Goal: Transaction & Acquisition: Purchase product/service

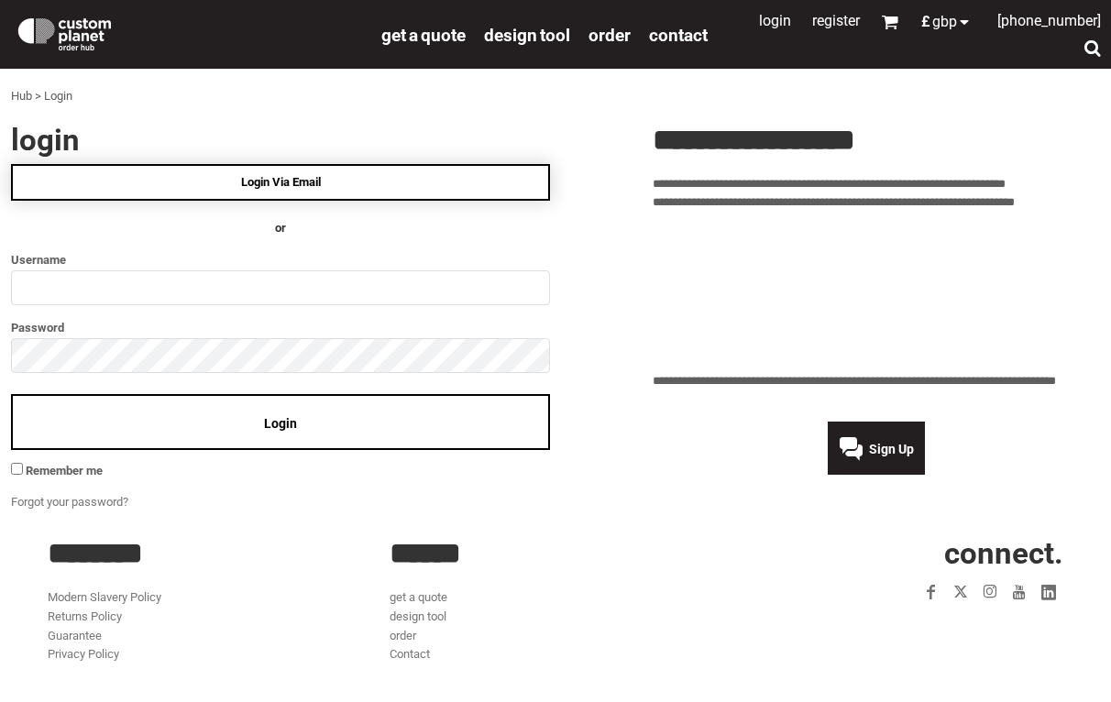
click at [381, 181] on link "Login Via Email" at bounding box center [280, 182] width 539 height 37
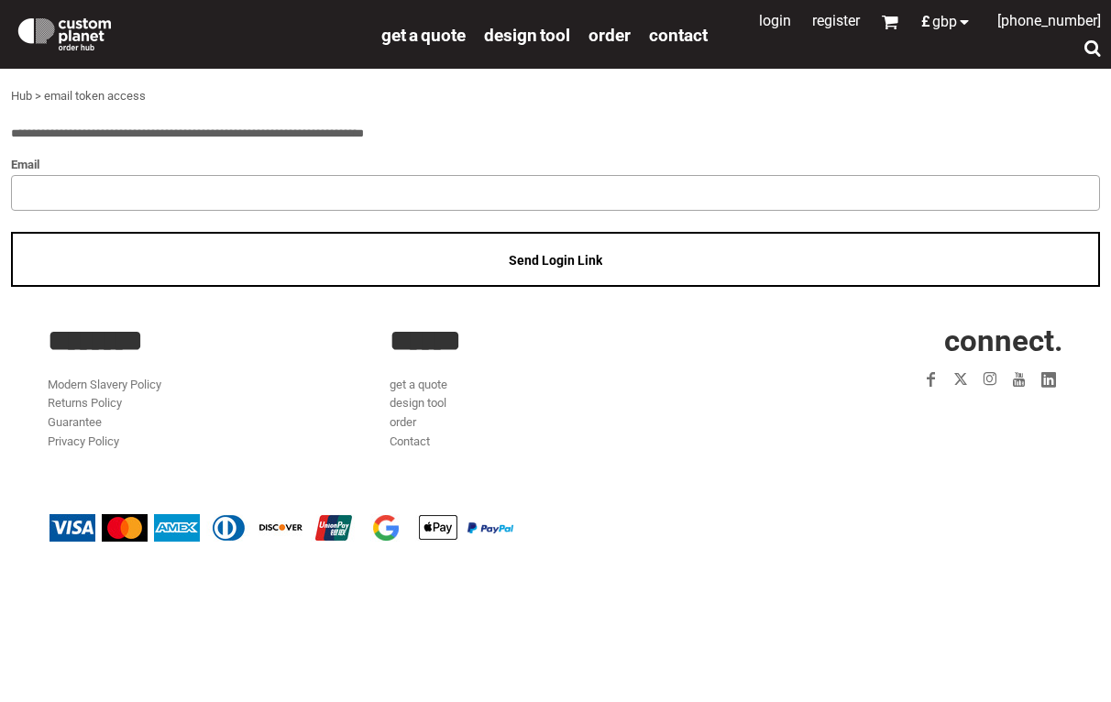
click at [366, 204] on input "email" at bounding box center [555, 192] width 1089 height 35
type input "**********"
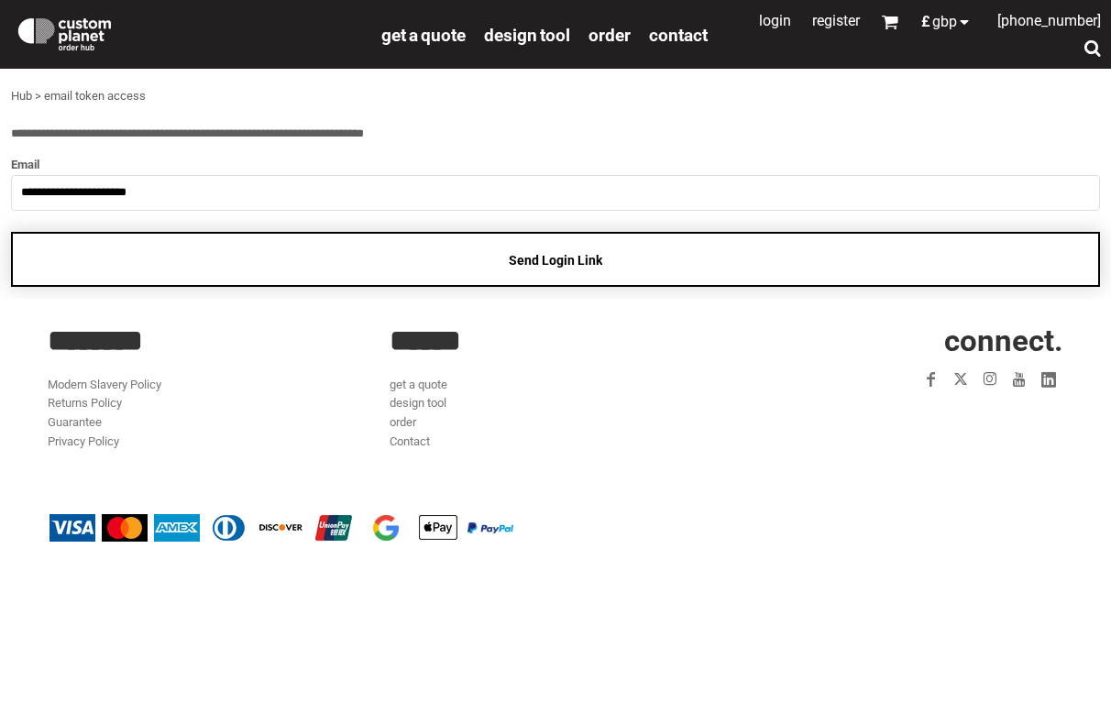
click at [306, 258] on div "Send Login Link" at bounding box center [555, 260] width 1089 height 56
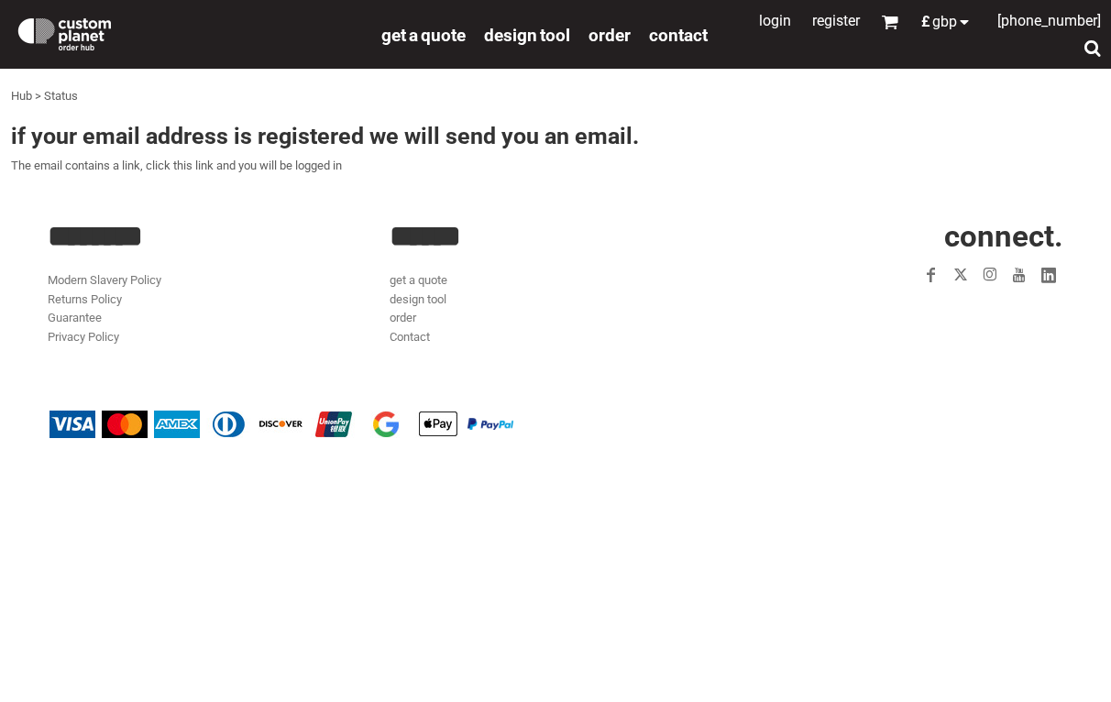
click at [815, 24] on link "Register" at bounding box center [836, 20] width 48 height 17
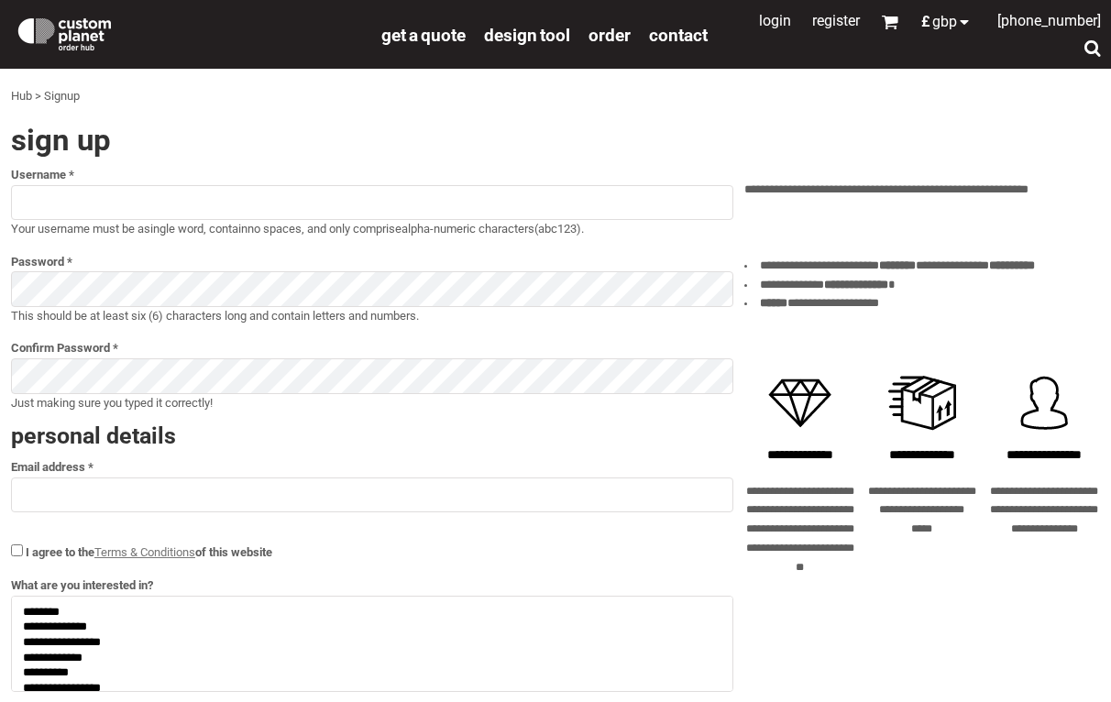
select select
click at [326, 214] on input "text" at bounding box center [372, 202] width 723 height 35
type input "**********"
click at [184, 491] on input "text" at bounding box center [372, 495] width 723 height 35
type input "**********"
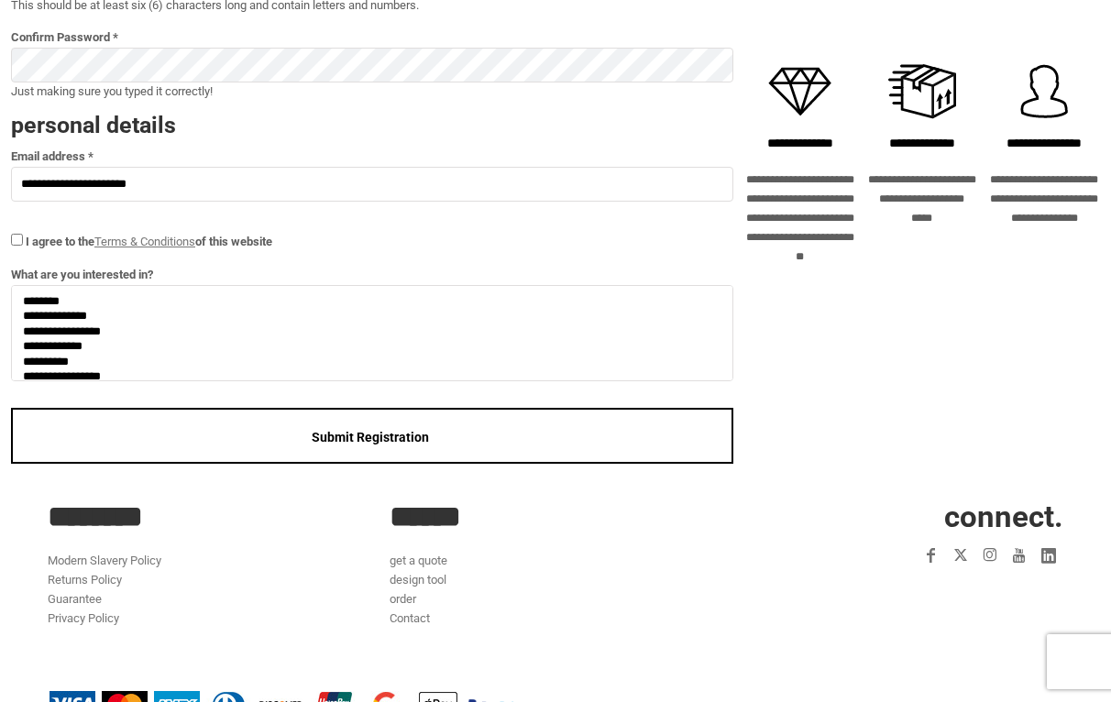
scroll to position [329, 0]
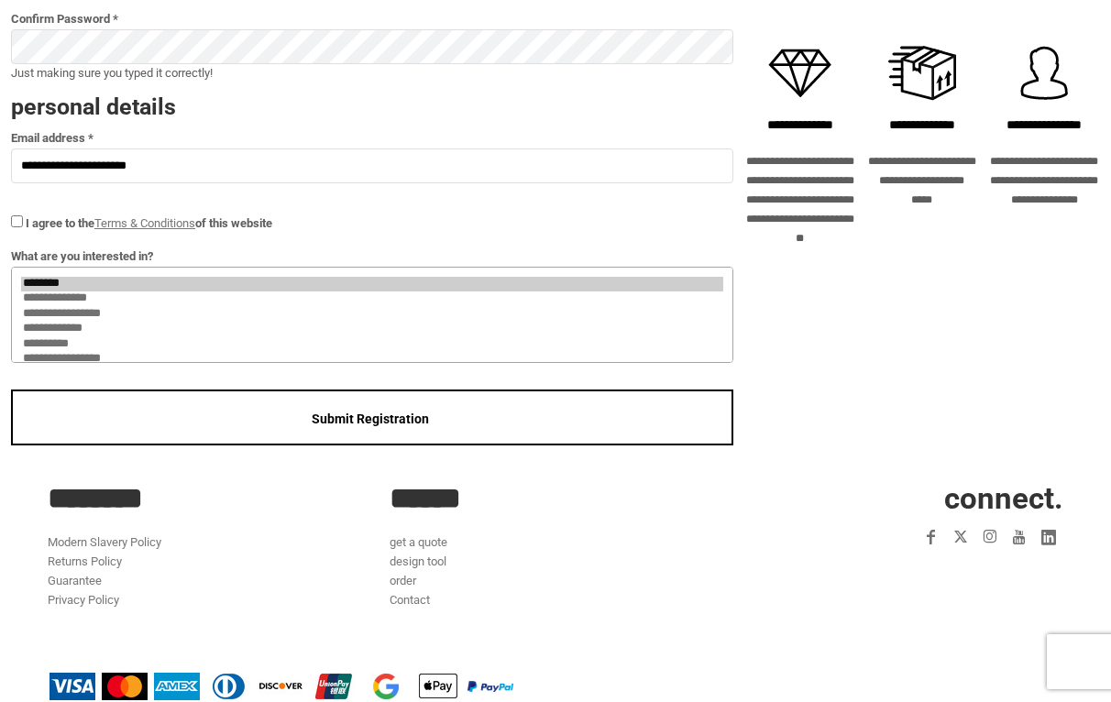
click at [70, 295] on option "**********" at bounding box center [372, 300] width 702 height 16
select select "*******"
click at [73, 313] on option "**********" at bounding box center [372, 315] width 702 height 16
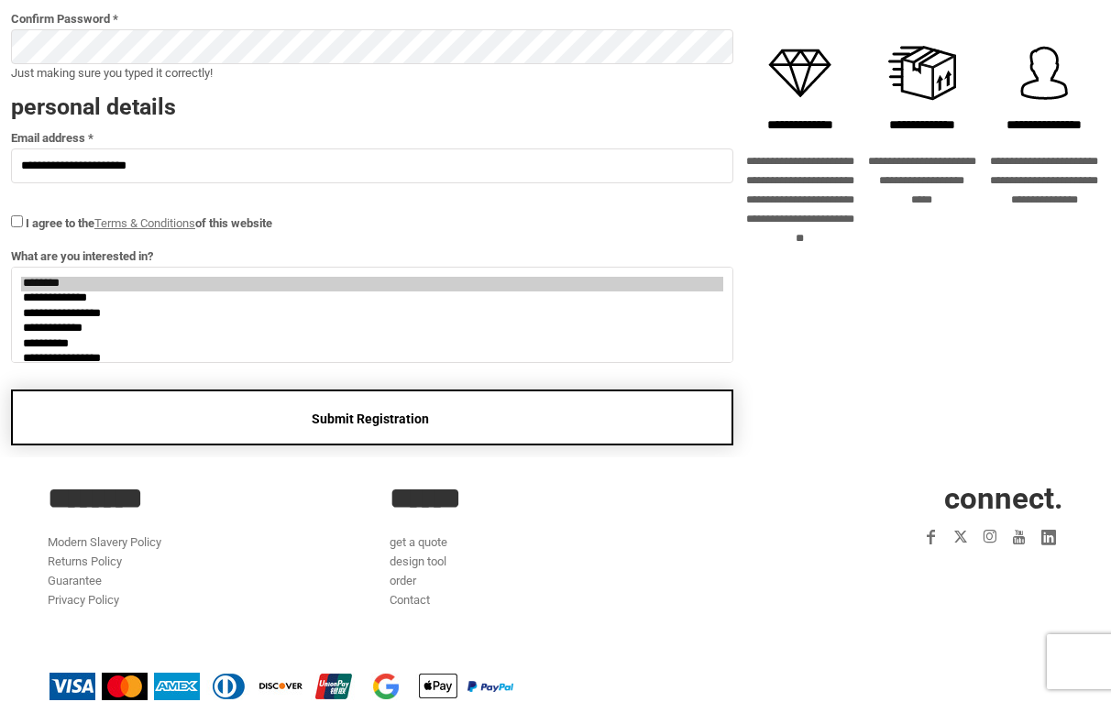
click at [85, 416] on div "Submit Registration" at bounding box center [372, 418] width 723 height 56
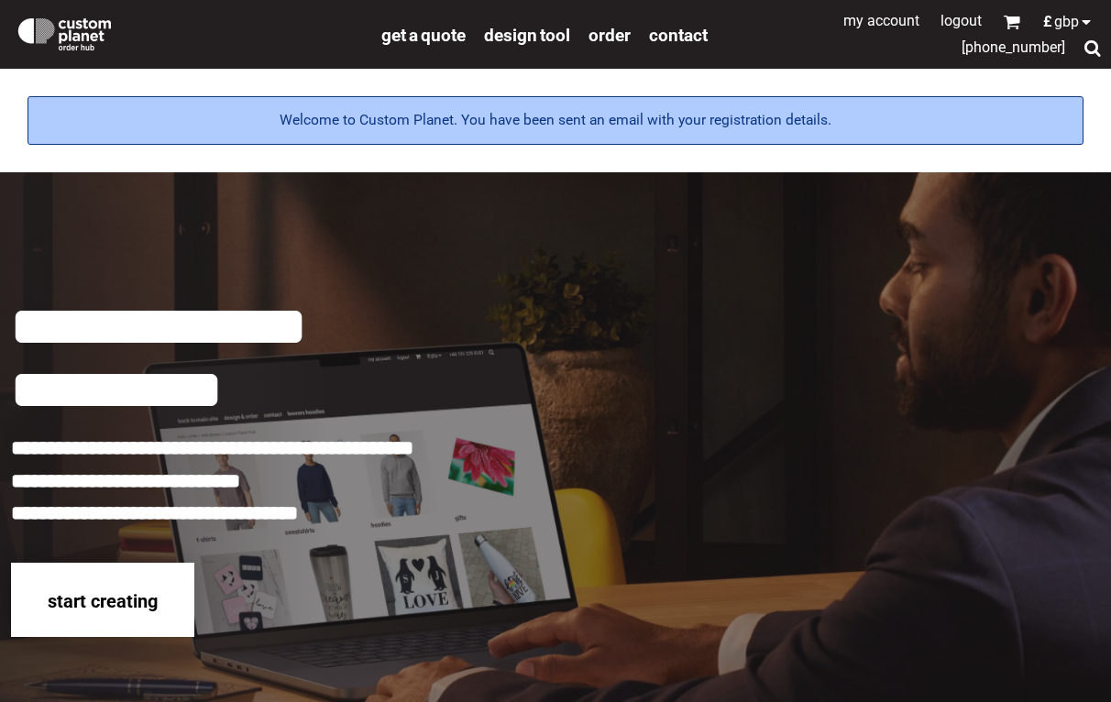
click at [94, 610] on span "start creating" at bounding box center [103, 601] width 110 height 22
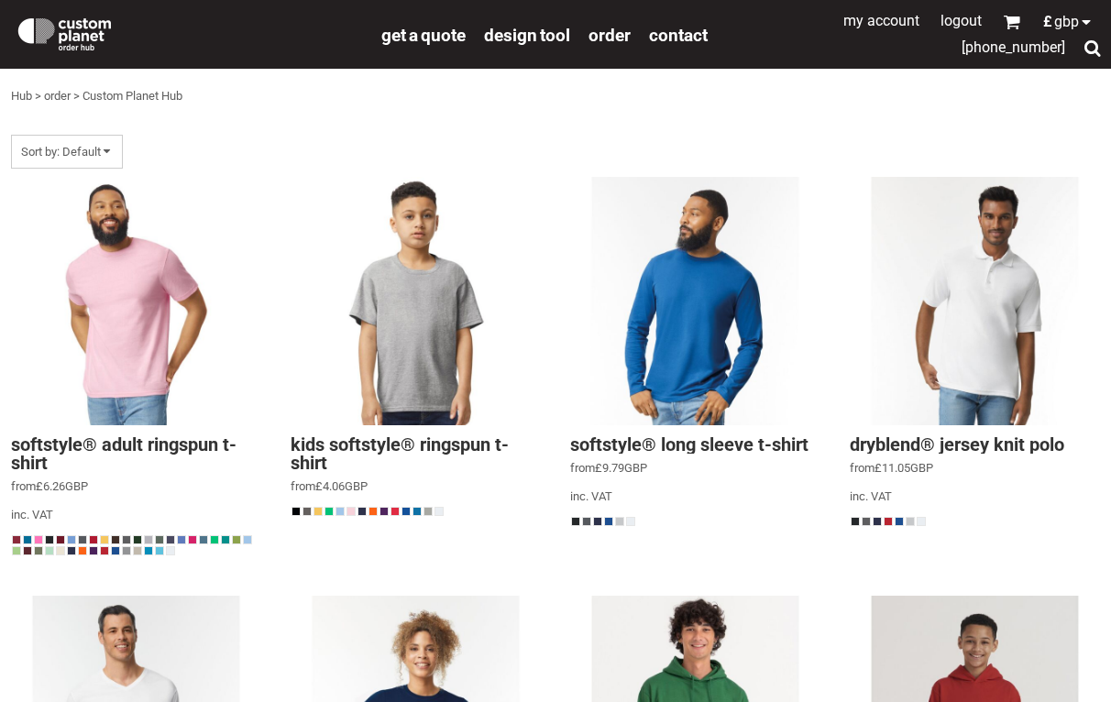
click at [1012, 21] on div "0" at bounding box center [1011, 21] width 17 height 17
click at [1082, 42] on div at bounding box center [555, 351] width 1111 height 702
click at [1088, 47] on div at bounding box center [1092, 47] width 17 height 17
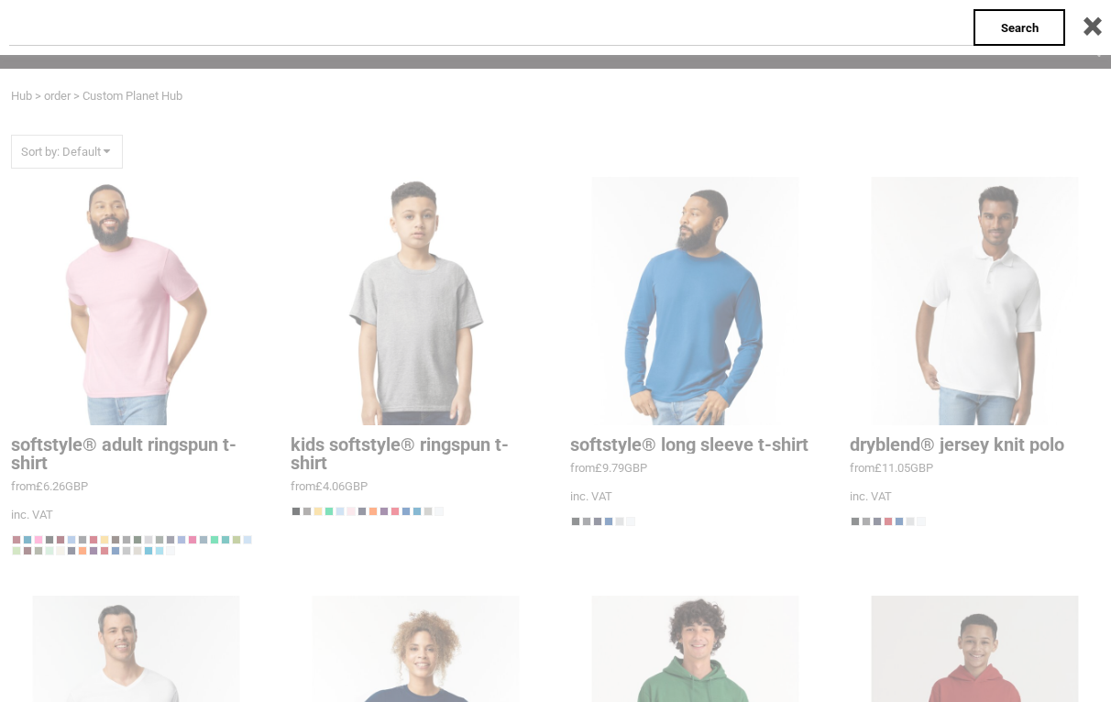
click at [812, 27] on input "text" at bounding box center [491, 27] width 965 height 37
paste input "**********"
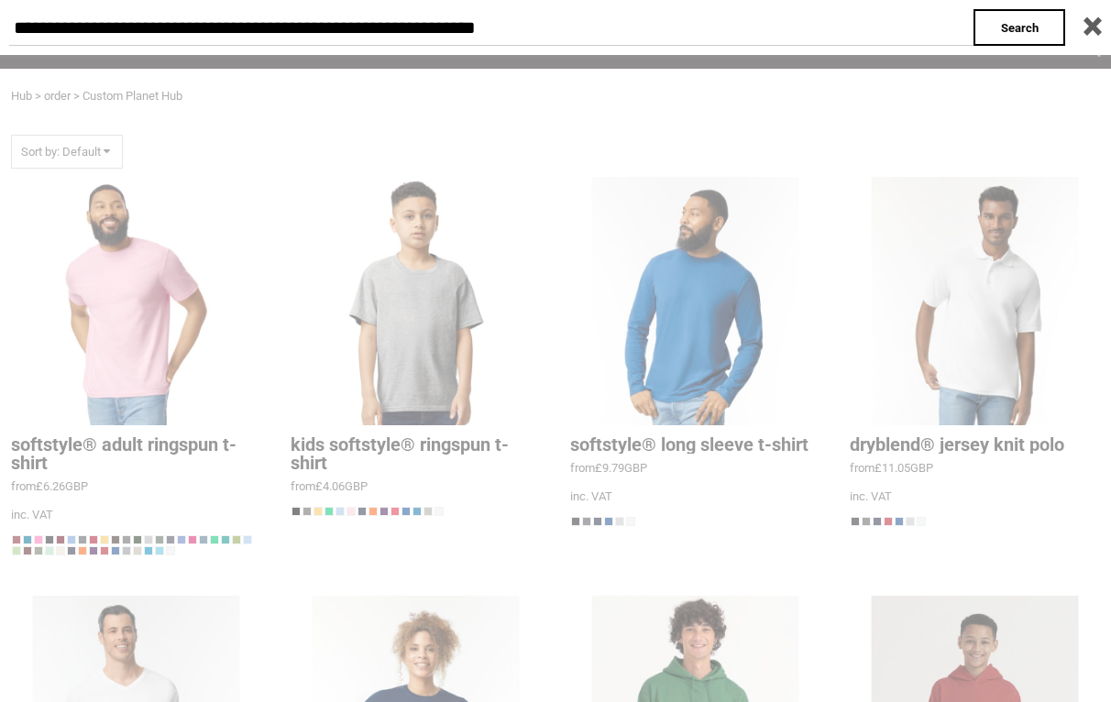
type input "**********"
click input "**" at bounding box center [0, 0] width 0 height 0
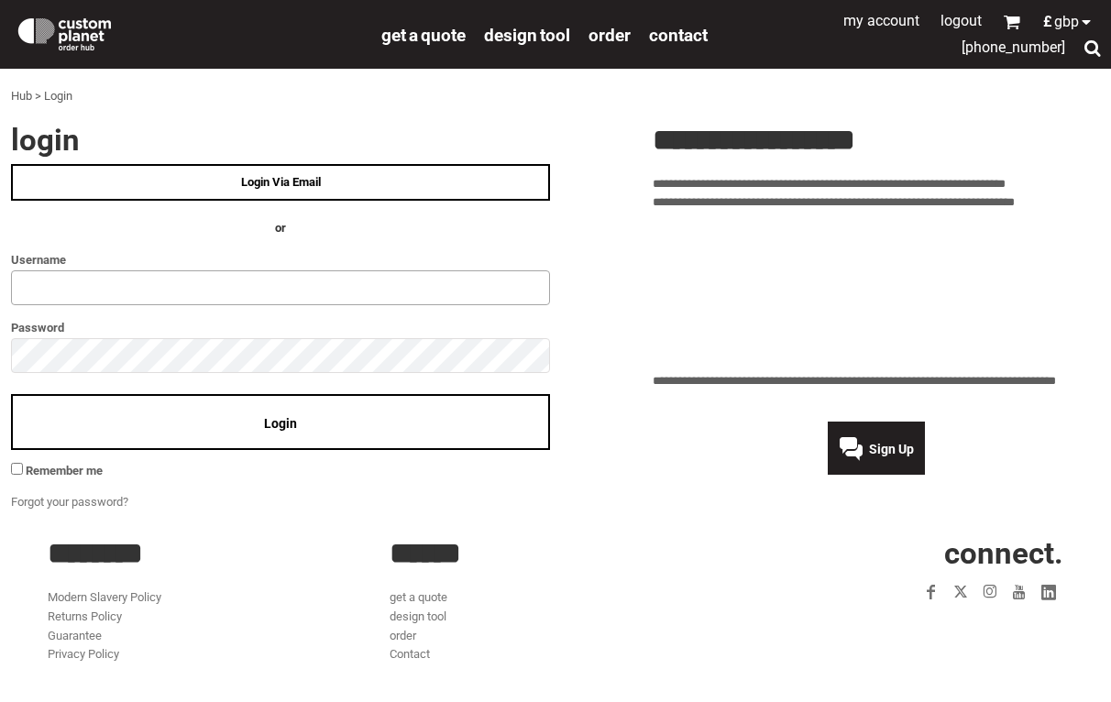
click at [371, 287] on input "text" at bounding box center [280, 287] width 539 height 35
type input "**********"
click at [136, 417] on div "Login" at bounding box center [280, 422] width 539 height 56
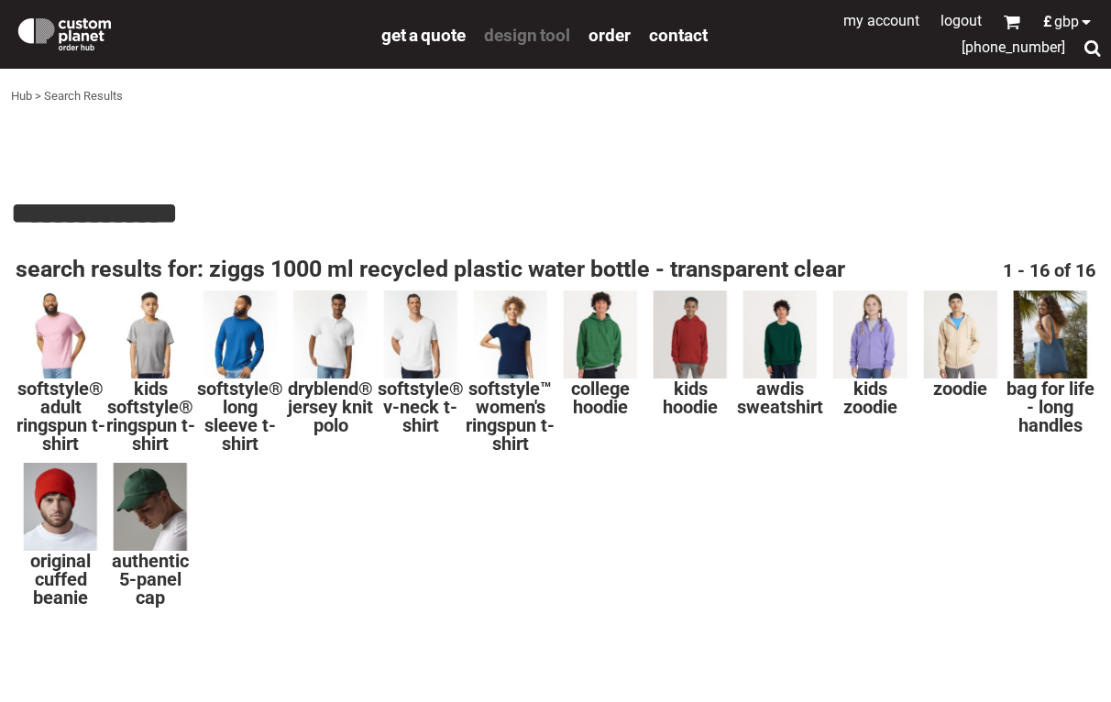
click at [531, 34] on span "design tool" at bounding box center [527, 35] width 86 height 21
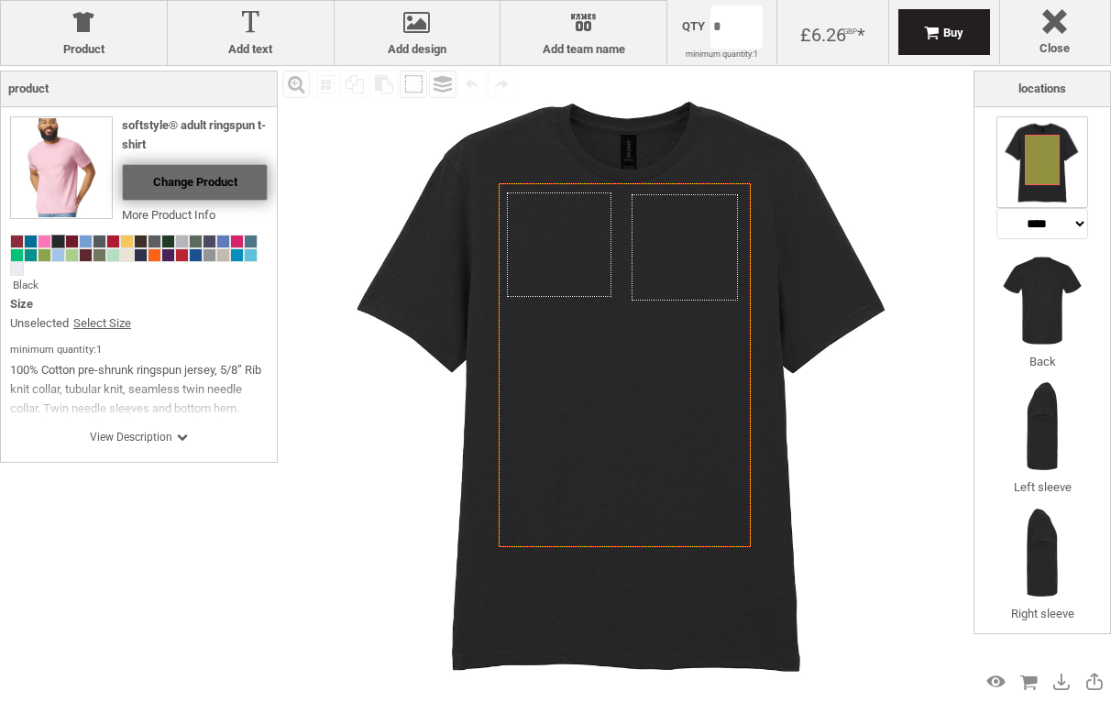
click at [207, 178] on span "Change Product" at bounding box center [195, 182] width 84 height 14
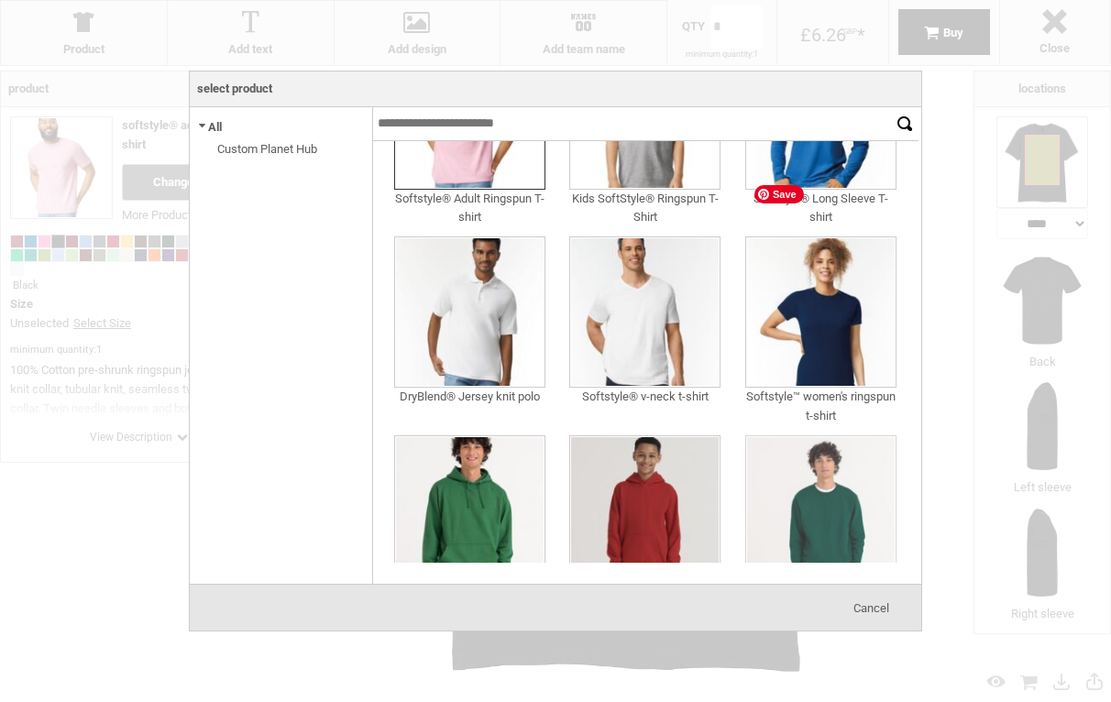
scroll to position [102, 0]
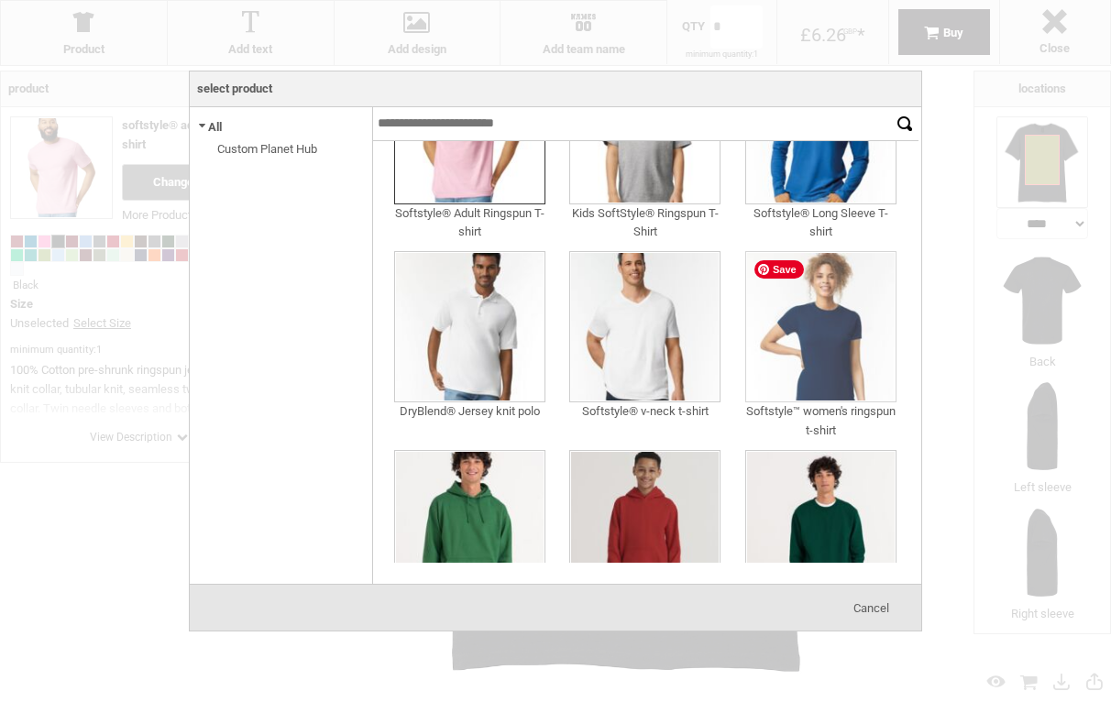
click at [822, 335] on img at bounding box center [820, 326] width 151 height 151
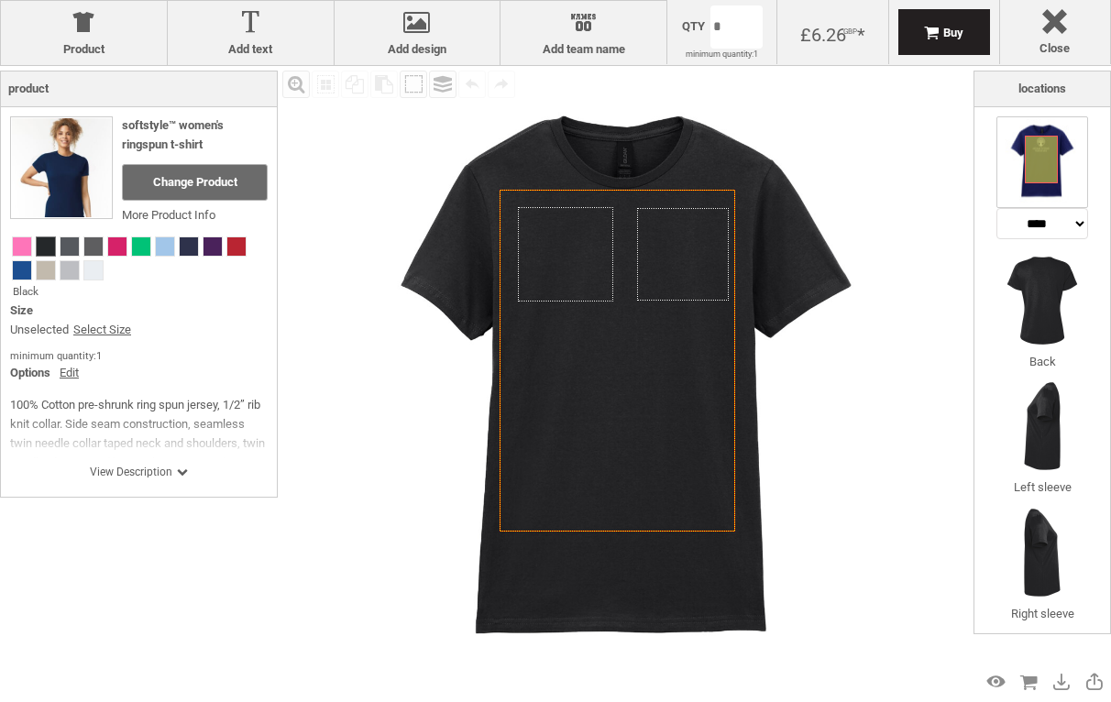
click at [581, 435] on icon "Created with Raphaël 2.1.2" at bounding box center [618, 361] width 236 height 342
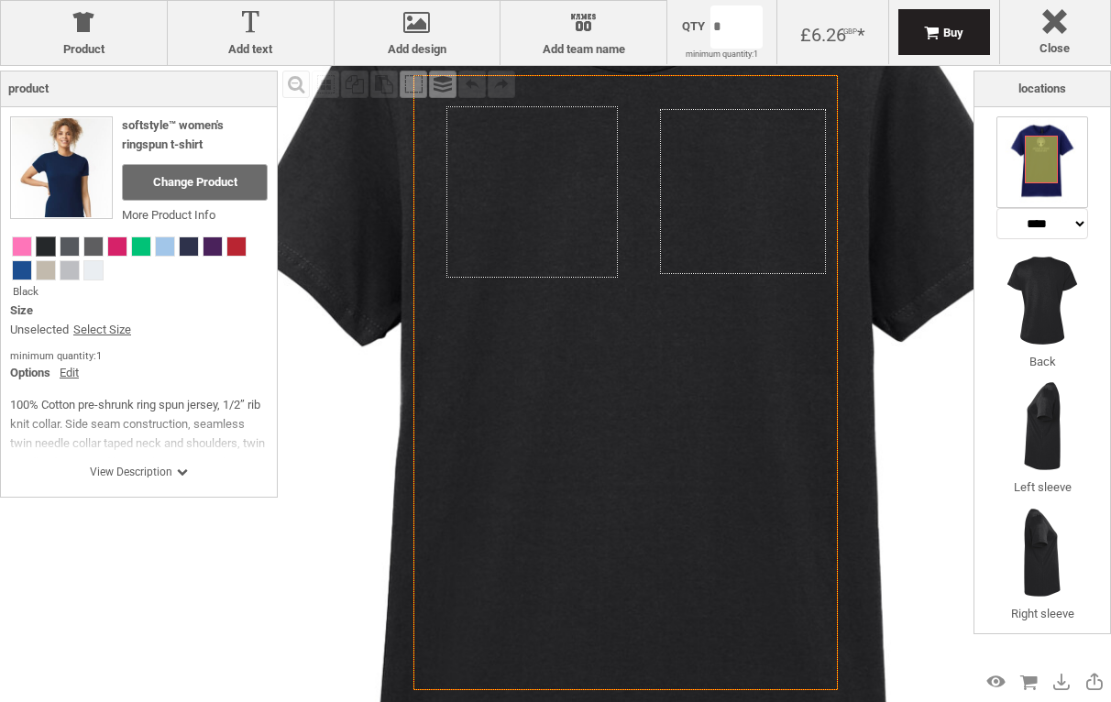
select select "*******"
click at [747, 207] on div "Created with Raphaël 2.1.2 Created with Raphaël 2.1.2 Created with Raphaël 2.1.…" at bounding box center [641, 423] width 1140 height 1140
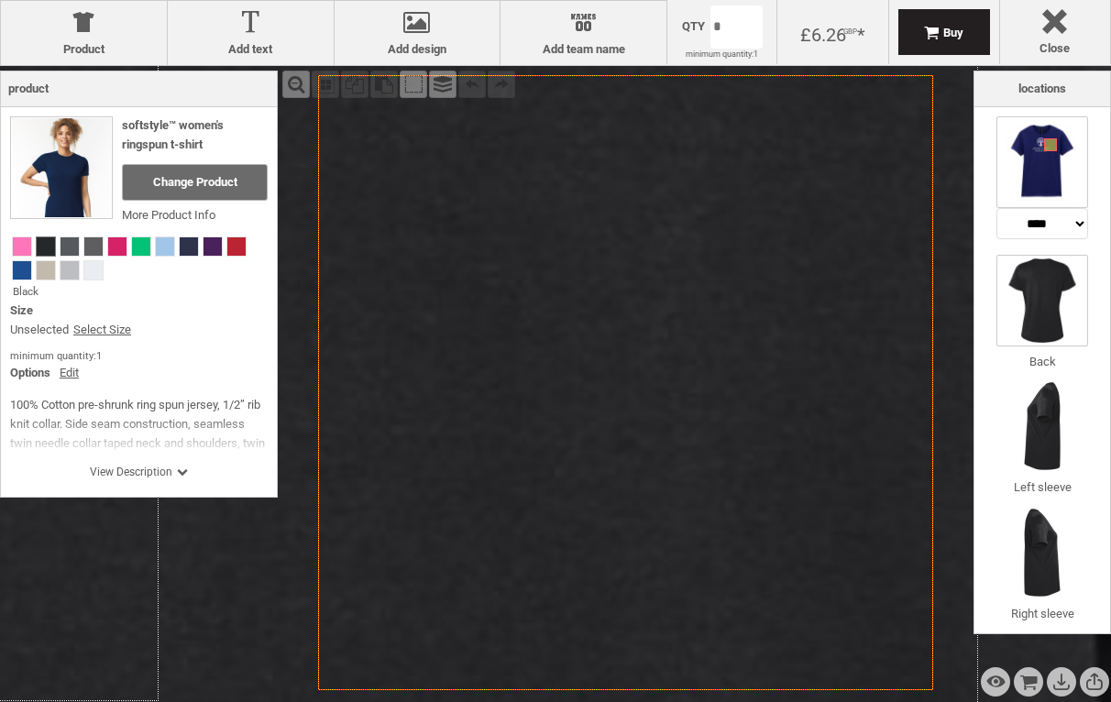
click at [1031, 309] on img at bounding box center [1043, 301] width 92 height 92
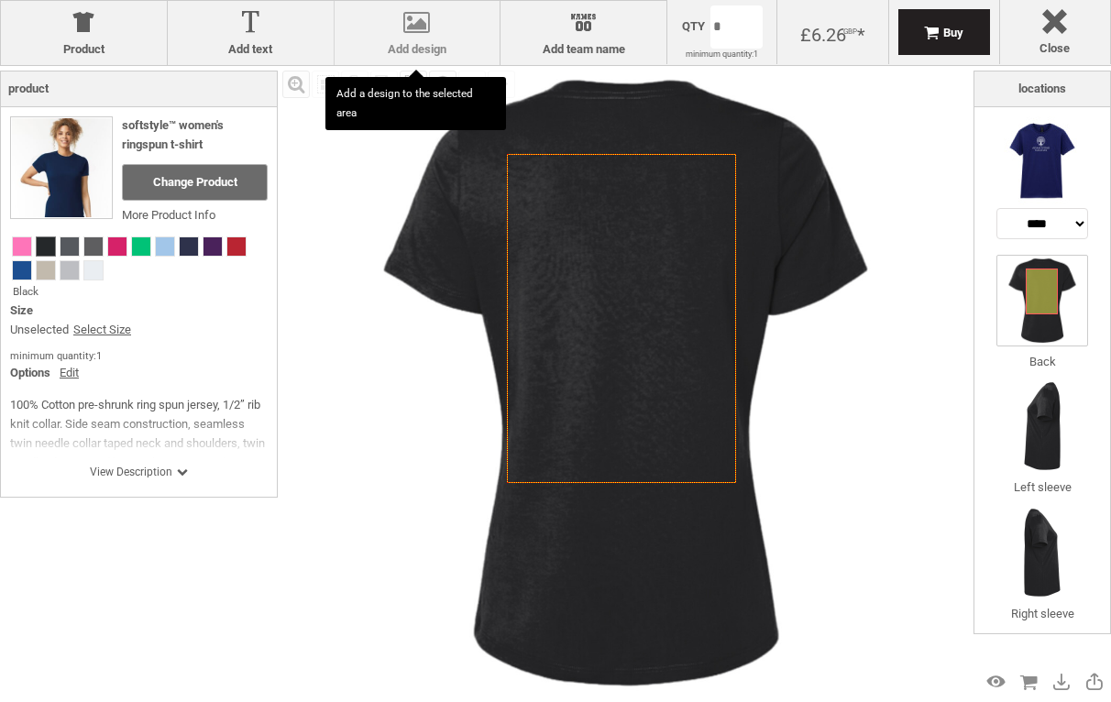
click at [426, 33] on div at bounding box center [418, 26] width 148 height 32
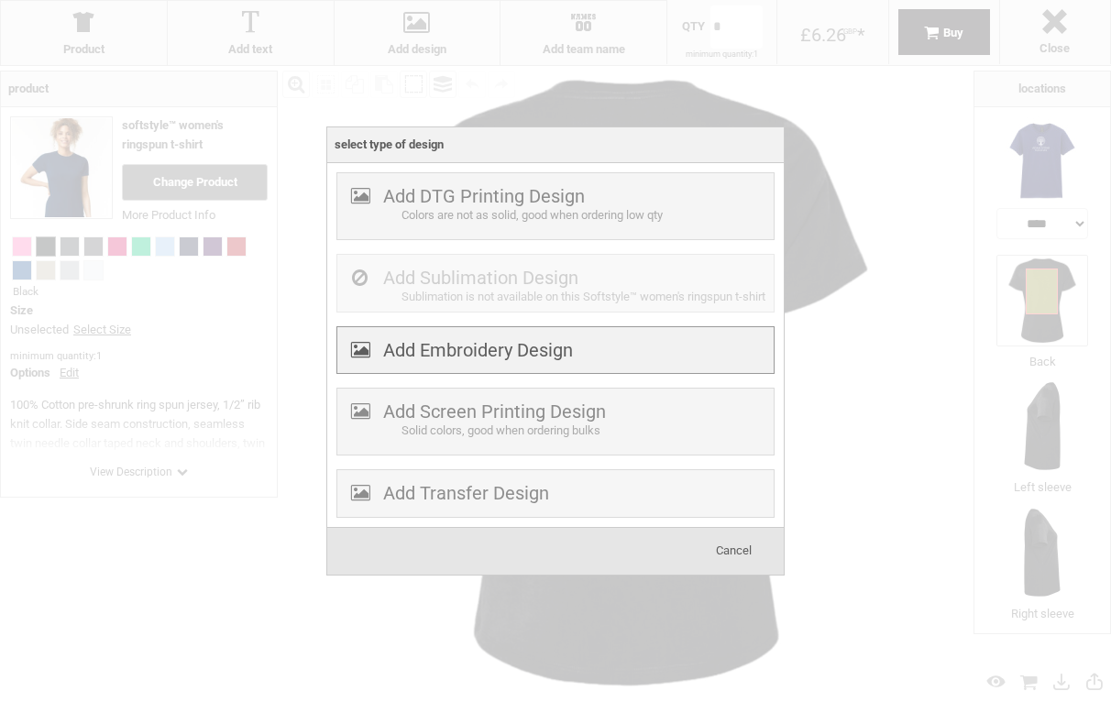
click at [455, 361] on label "Add Embroidery Design" at bounding box center [478, 350] width 190 height 22
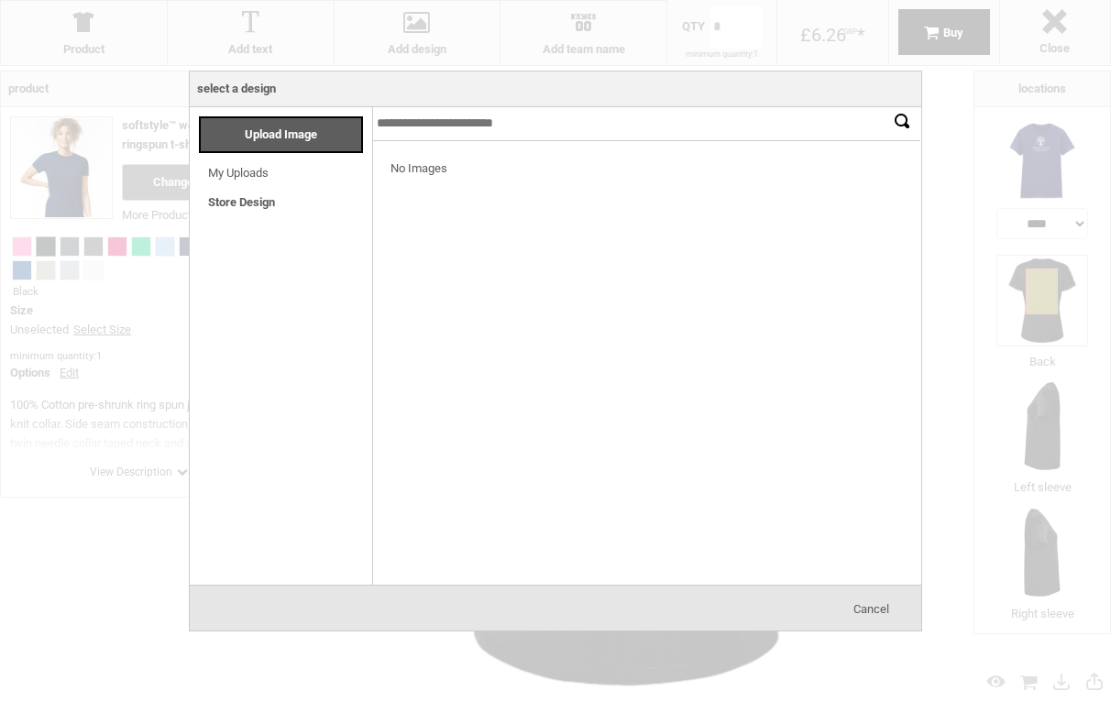
click at [271, 173] on li "My Uploads Loading..." at bounding box center [285, 168] width 173 height 30
click at [308, 139] on span "Upload Image" at bounding box center [281, 134] width 72 height 14
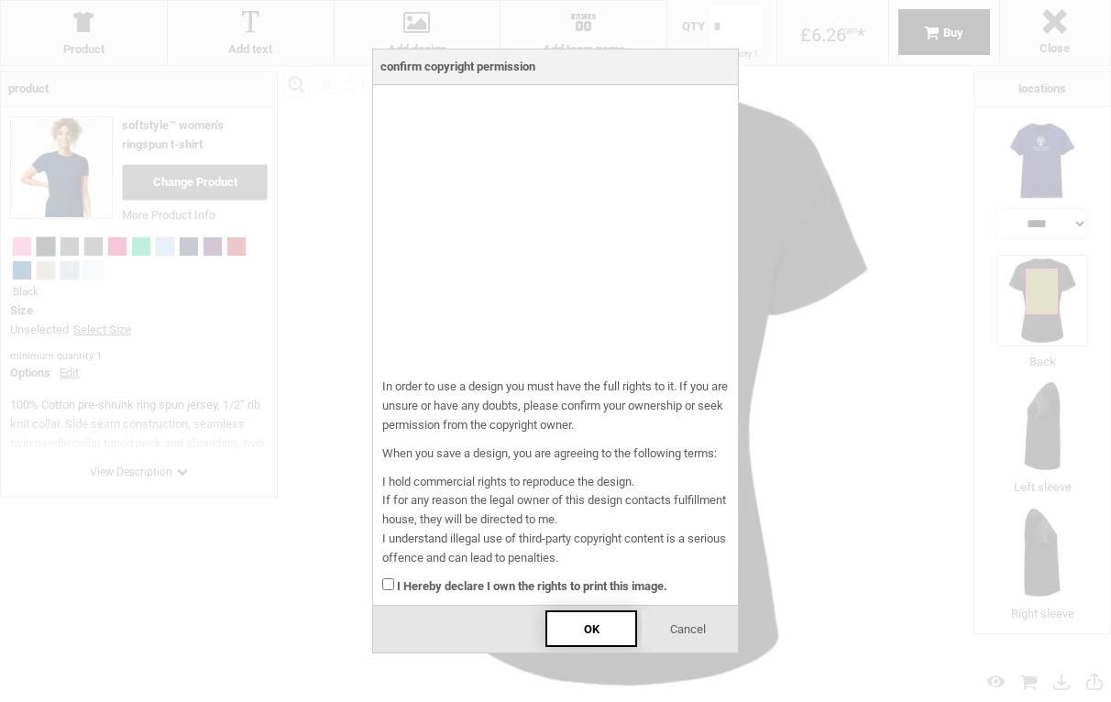
click at [621, 633] on div "OK" at bounding box center [592, 629] width 92 height 37
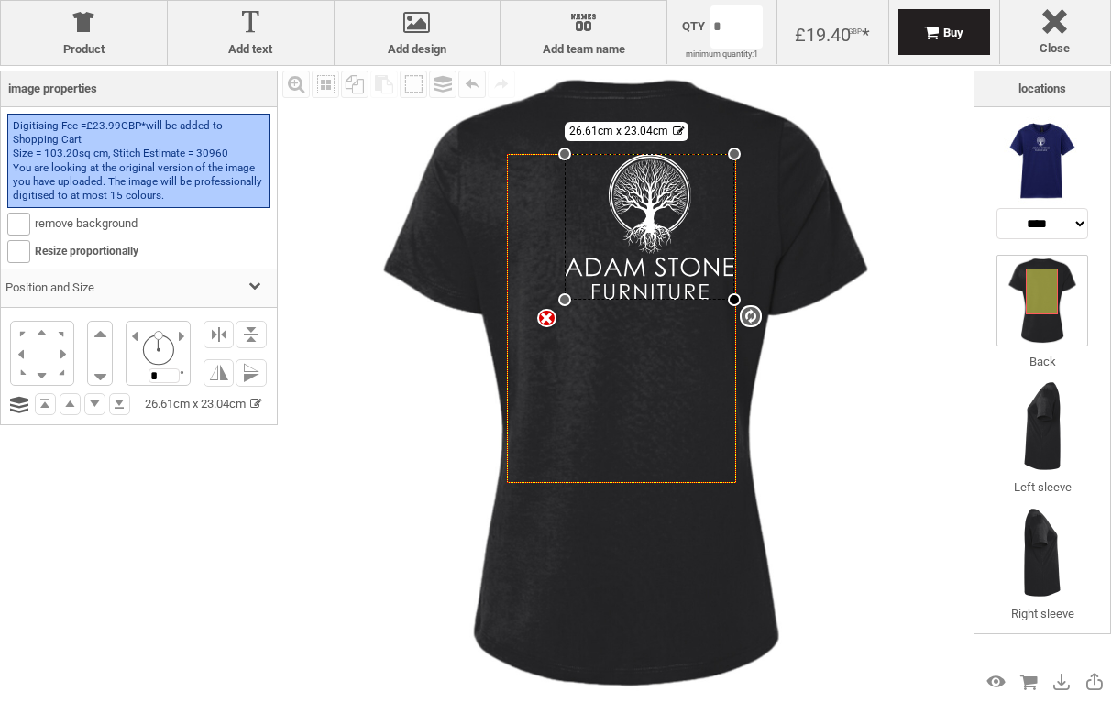
drag, startPoint x: 681, startPoint y: 256, endPoint x: 735, endPoint y: 301, distance: 70.3
click at [735, 301] on div at bounding box center [734, 299] width 13 height 13
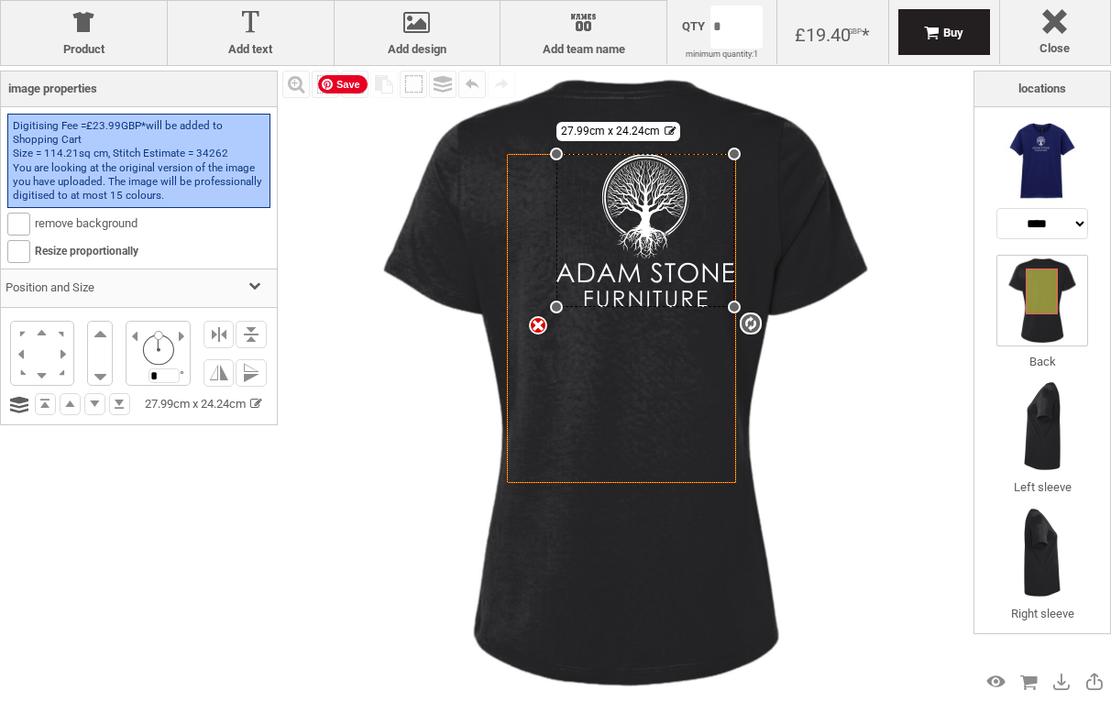
drag, startPoint x: 568, startPoint y: 299, endPoint x: 469, endPoint y: 357, distance: 113.9
click at [469, 357] on div "Created with Raphaël 2.1.2 Created with Raphaël 2.1.2 Created with Raphaël 2.1.…" at bounding box center [626, 383] width 634 height 634
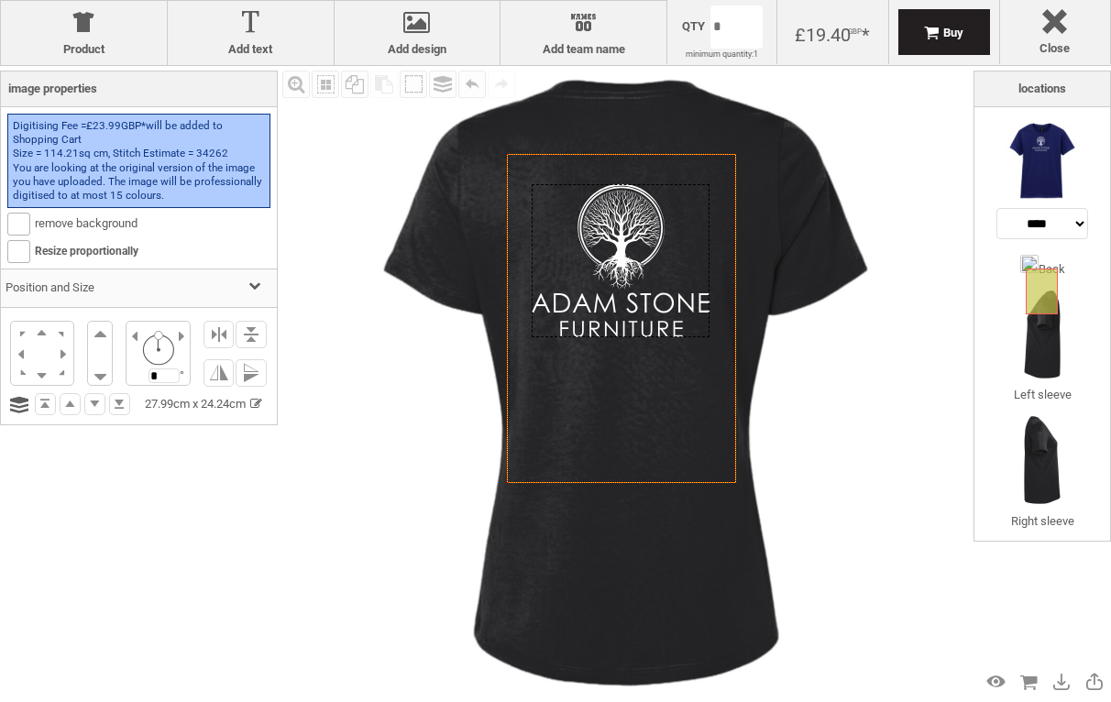
drag, startPoint x: 649, startPoint y: 202, endPoint x: 624, endPoint y: 232, distance: 39.1
click at [624, 232] on div at bounding box center [621, 261] width 178 height 154
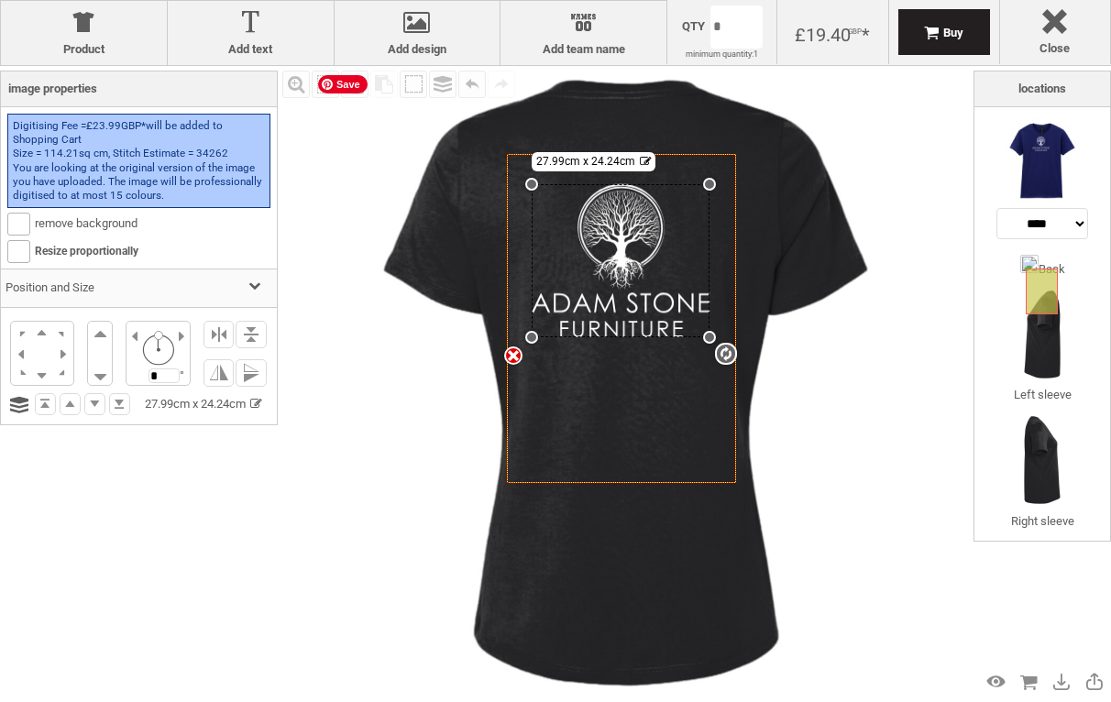
click at [364, 326] on img at bounding box center [626, 383] width 634 height 634
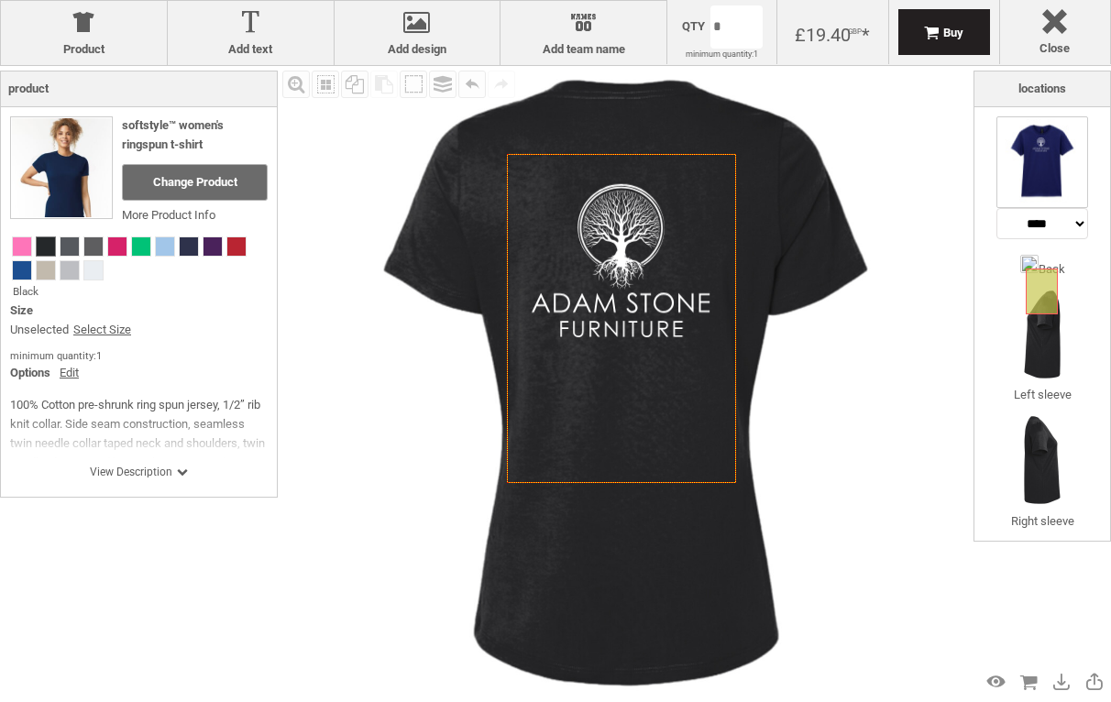
click at [1047, 160] on img at bounding box center [1043, 162] width 92 height 92
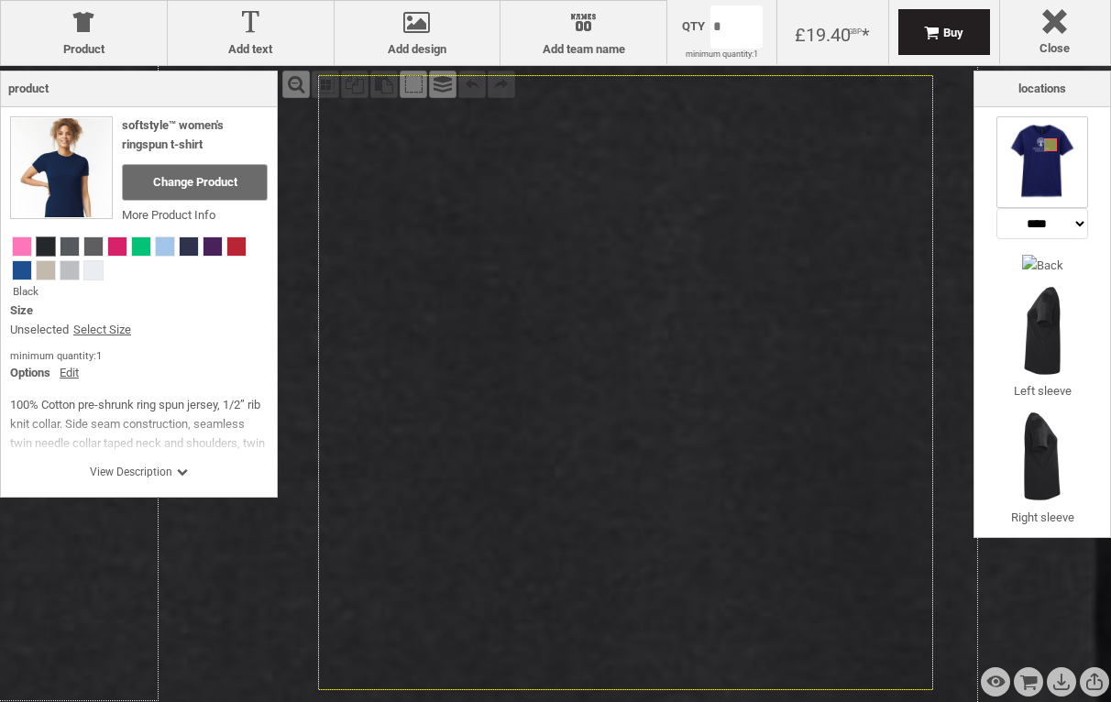
click at [691, 267] on icon "Created with Raphaël 2.1.2" at bounding box center [625, 382] width 615 height 615
click at [423, 24] on div at bounding box center [418, 26] width 148 height 32
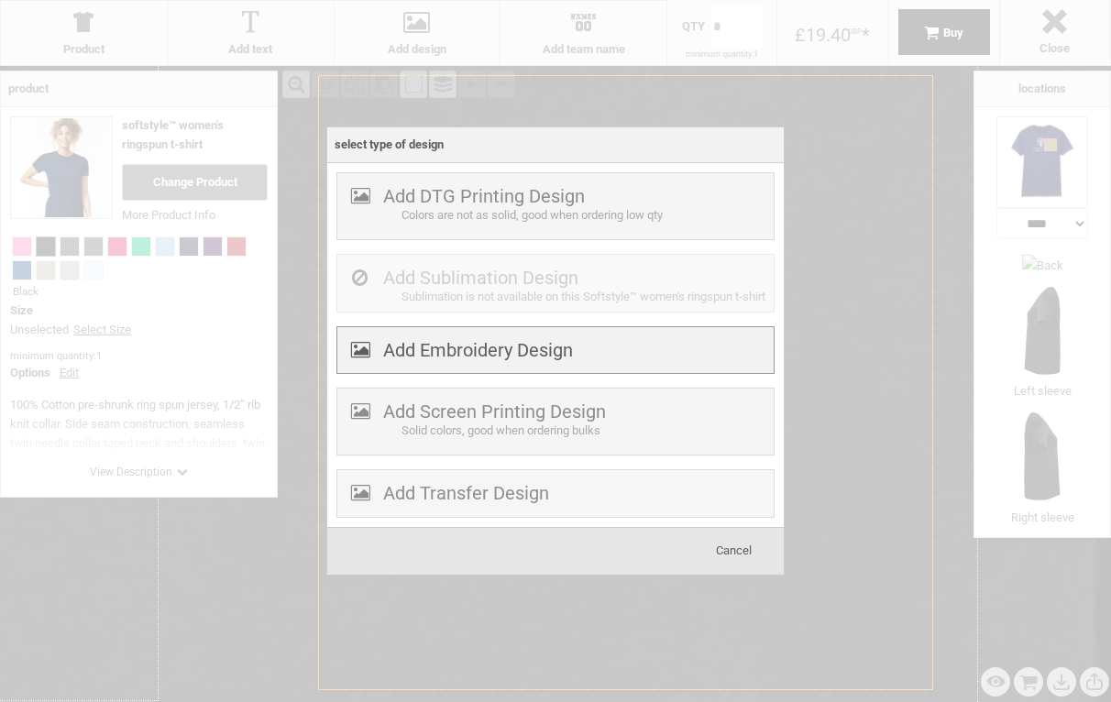
click at [480, 361] on label "Add Embroidery Design" at bounding box center [478, 350] width 190 height 22
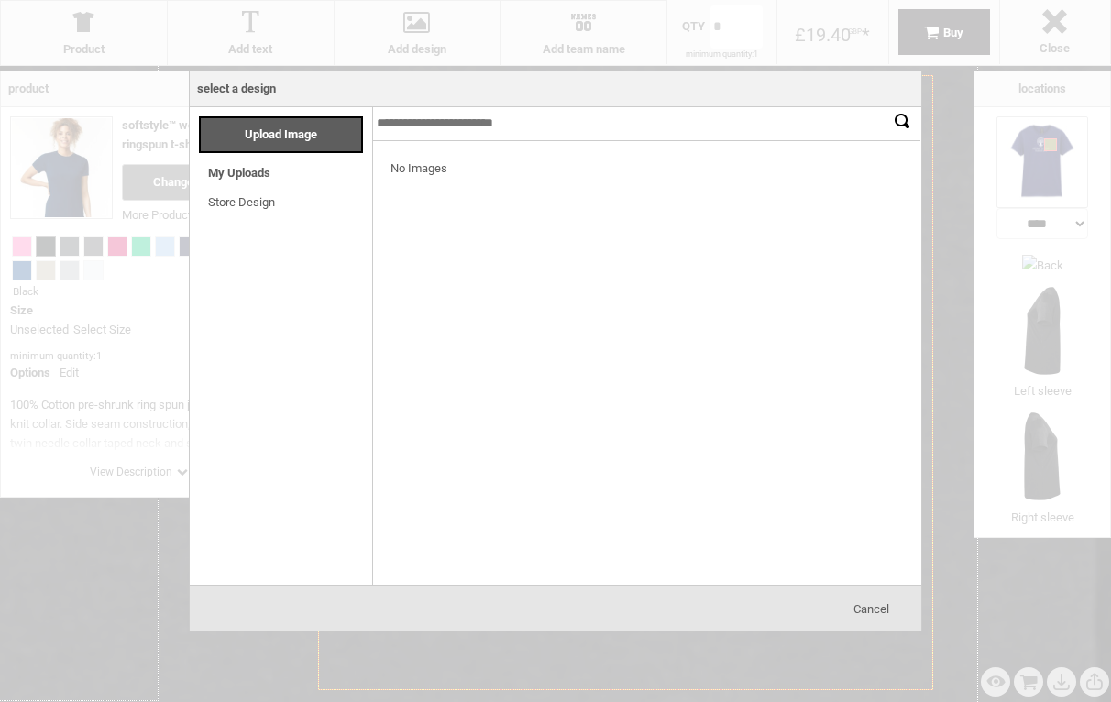
click at [286, 172] on li "My Uploads Loading..." at bounding box center [285, 168] width 173 height 30
click at [244, 175] on link "My Uploads" at bounding box center [239, 173] width 62 height 14
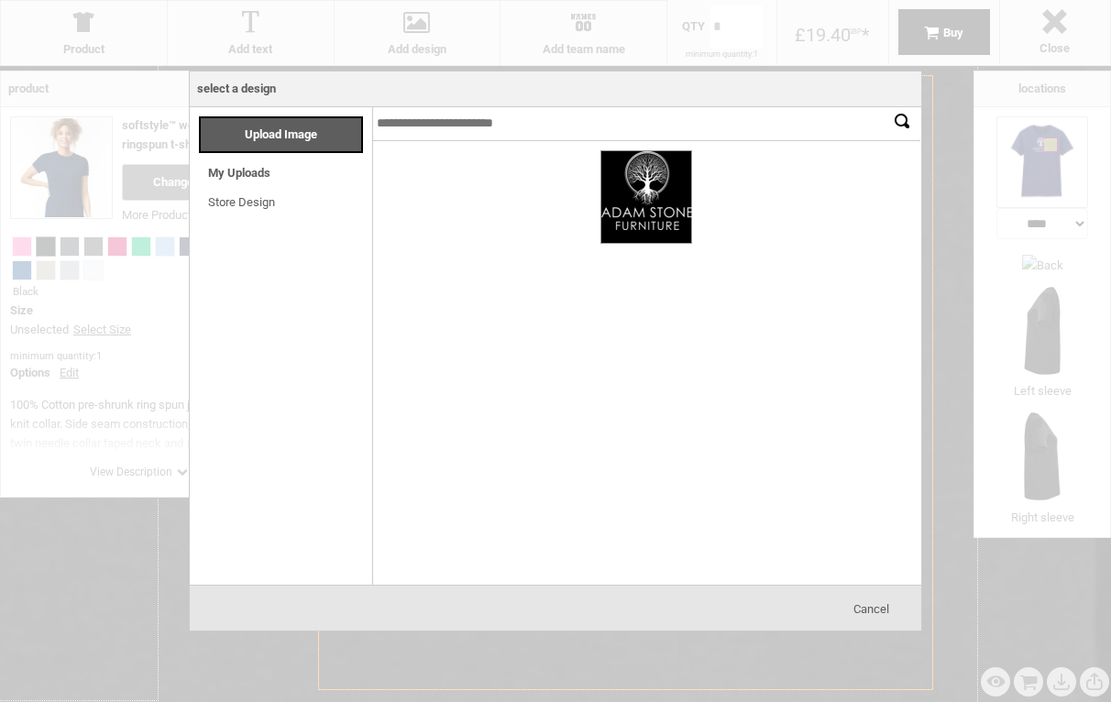
click at [641, 209] on div at bounding box center [646, 197] width 90 height 92
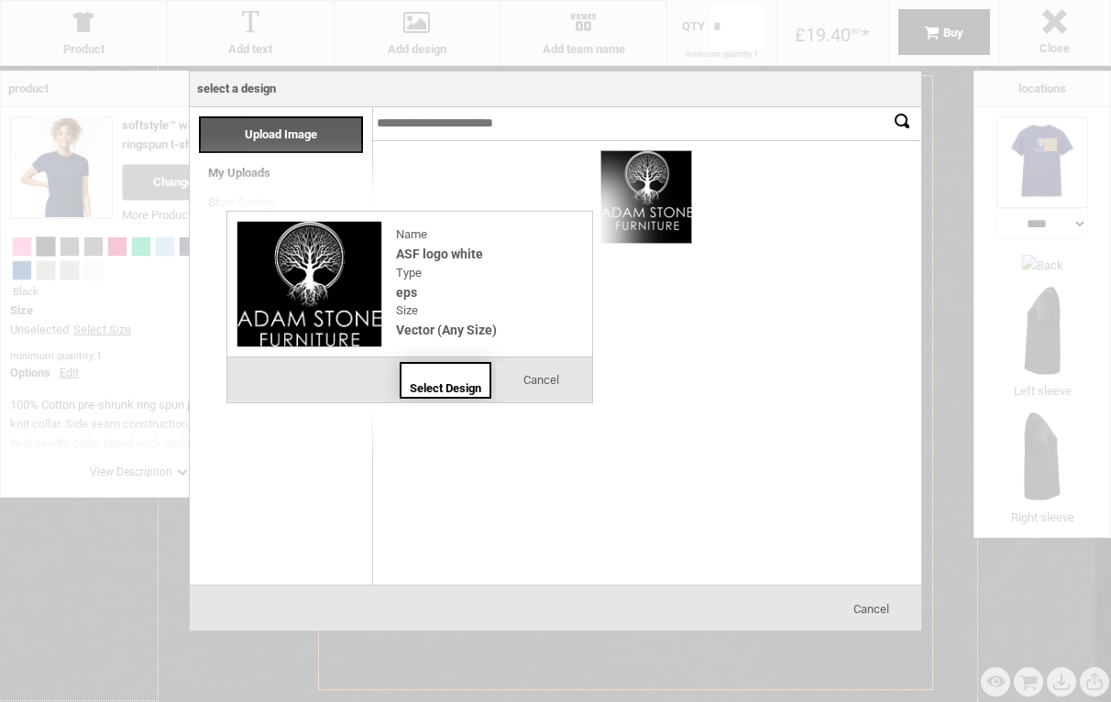
click at [476, 388] on span "Select Design" at bounding box center [446, 388] width 72 height 14
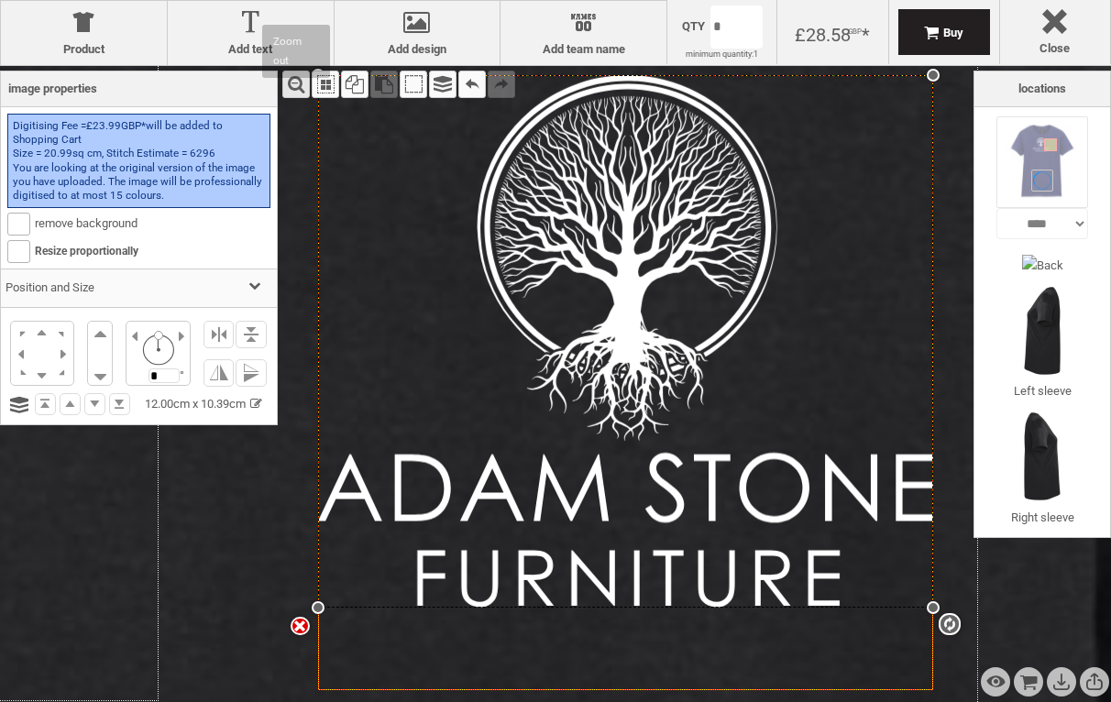
click at [293, 86] on div "Zoom out" at bounding box center [296, 85] width 28 height 28
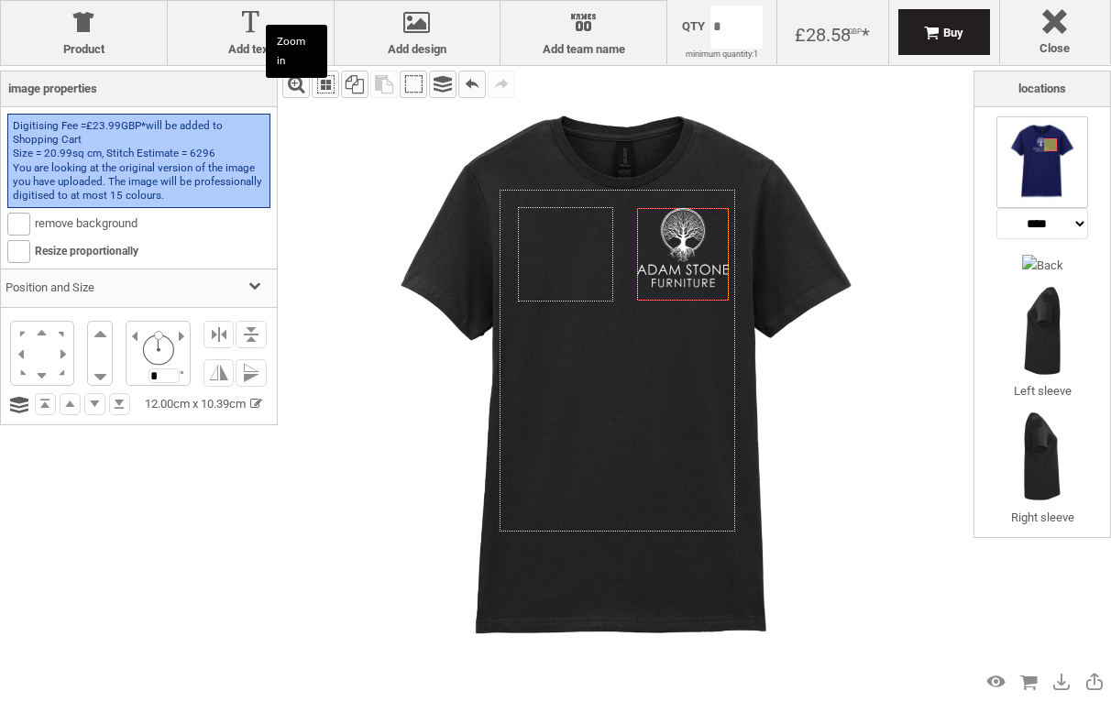
click at [293, 86] on div "Zoom in" at bounding box center [296, 85] width 28 height 28
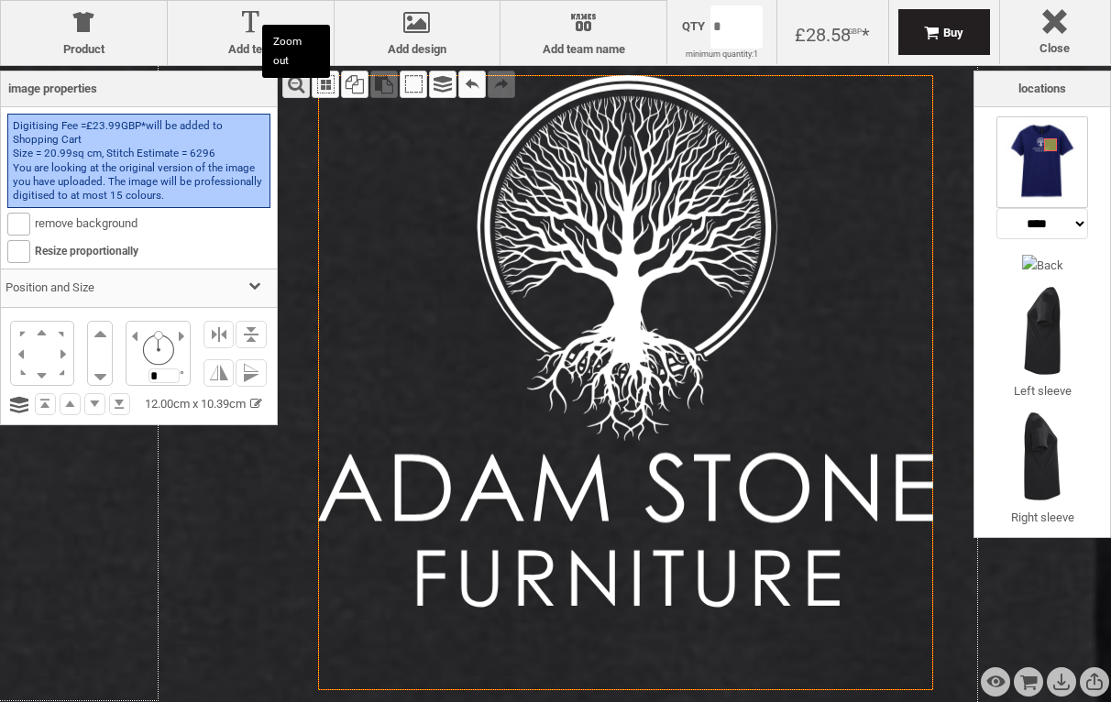
click at [293, 86] on div "Zoom out" at bounding box center [296, 85] width 28 height 28
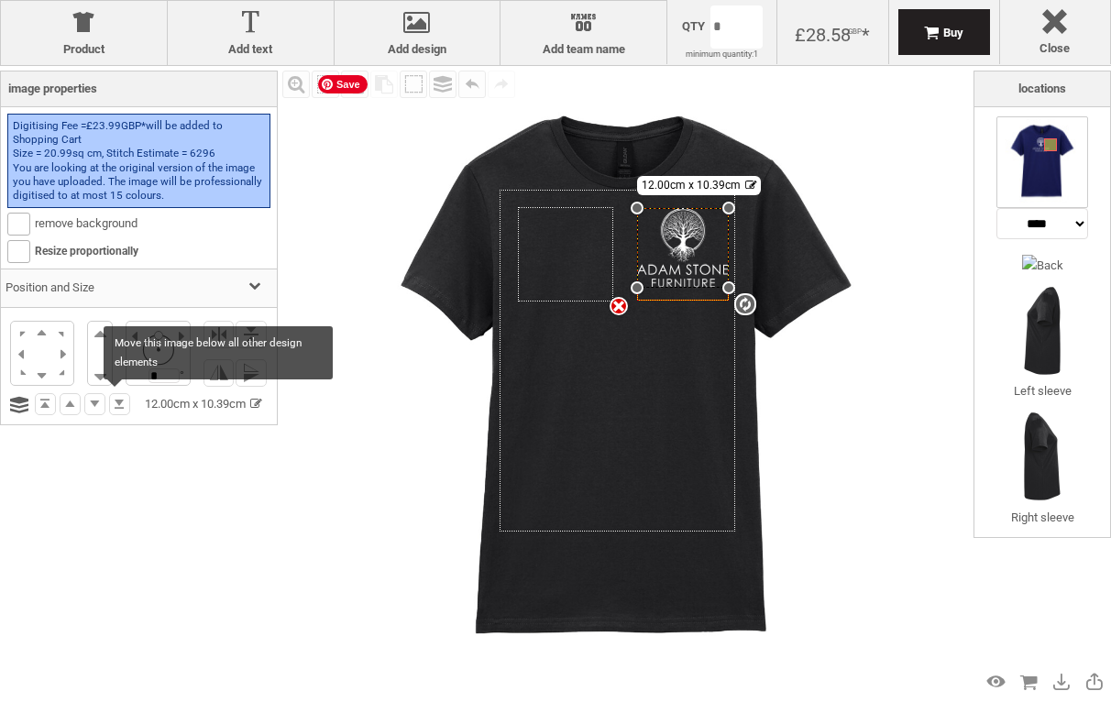
click at [335, 447] on img at bounding box center [626, 383] width 634 height 634
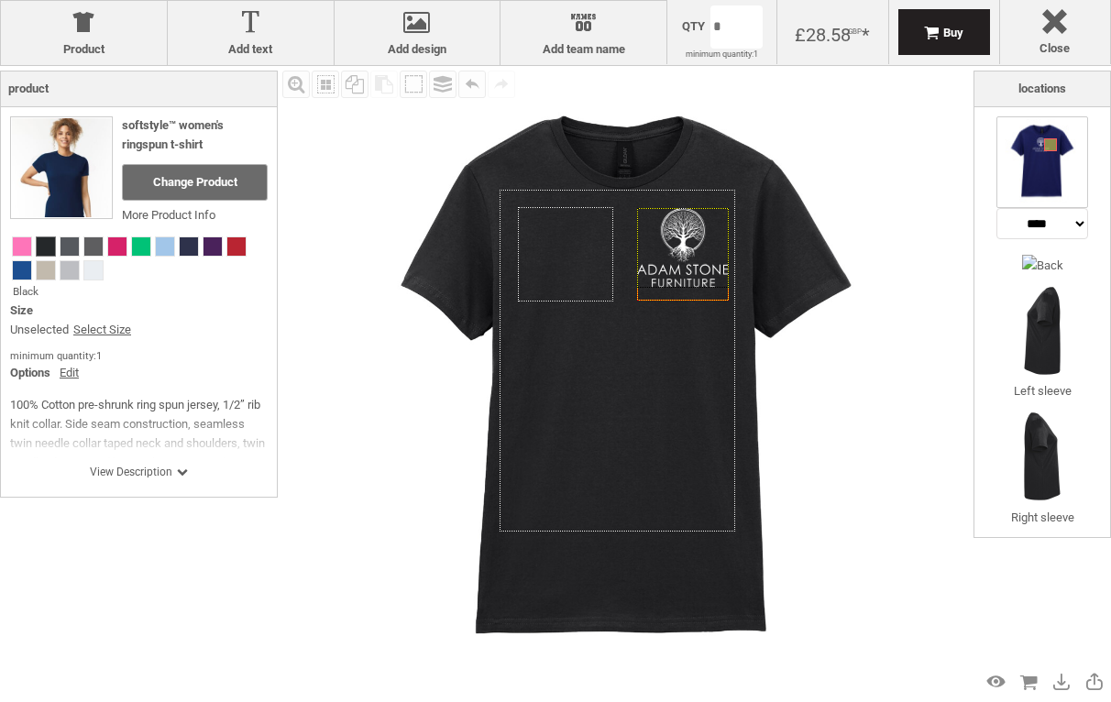
click at [684, 237] on div at bounding box center [683, 248] width 92 height 80
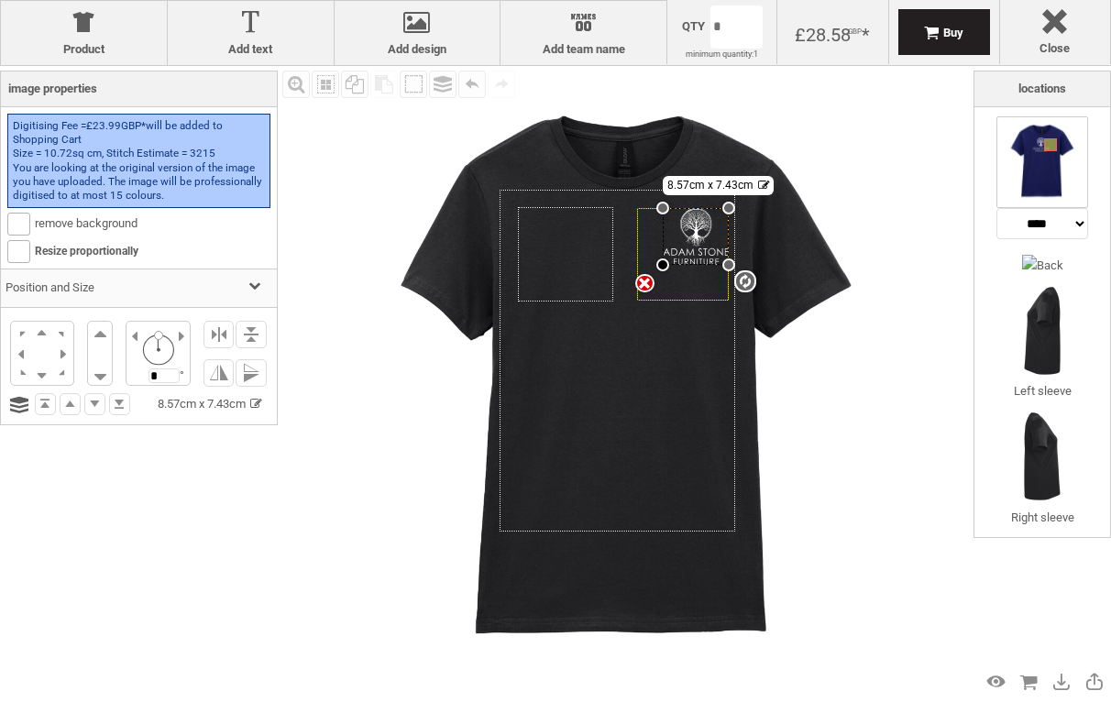
drag, startPoint x: 635, startPoint y: 287, endPoint x: 659, endPoint y: 265, distance: 32.4
click at [659, 265] on div at bounding box center [662, 265] width 13 height 13
drag, startPoint x: 696, startPoint y: 224, endPoint x: 691, endPoint y: 238, distance: 15.4
click at [691, 238] on div at bounding box center [692, 251] width 66 height 57
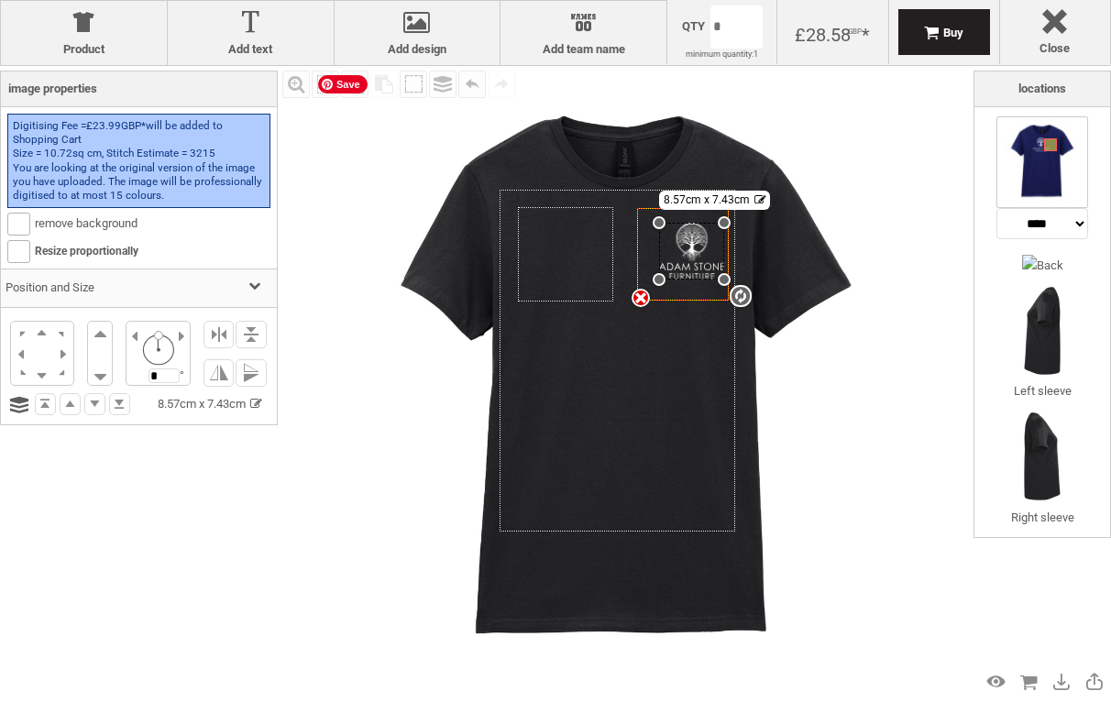
click at [888, 294] on img at bounding box center [626, 383] width 634 height 634
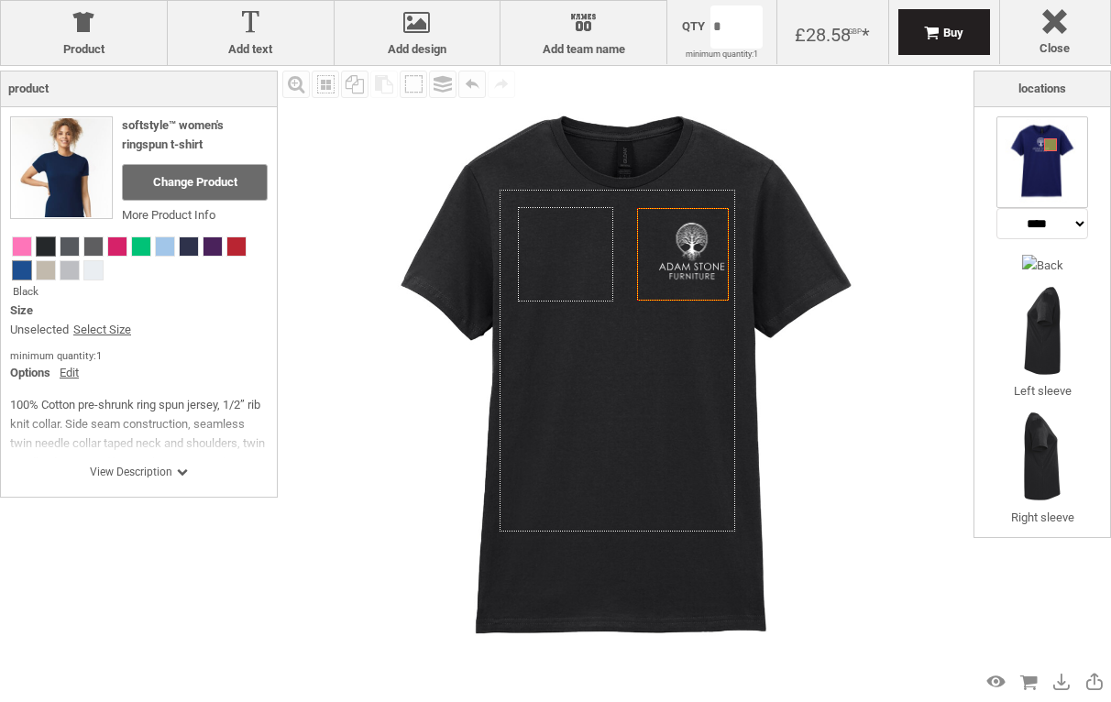
click at [20, 267] on span at bounding box center [22, 270] width 18 height 18
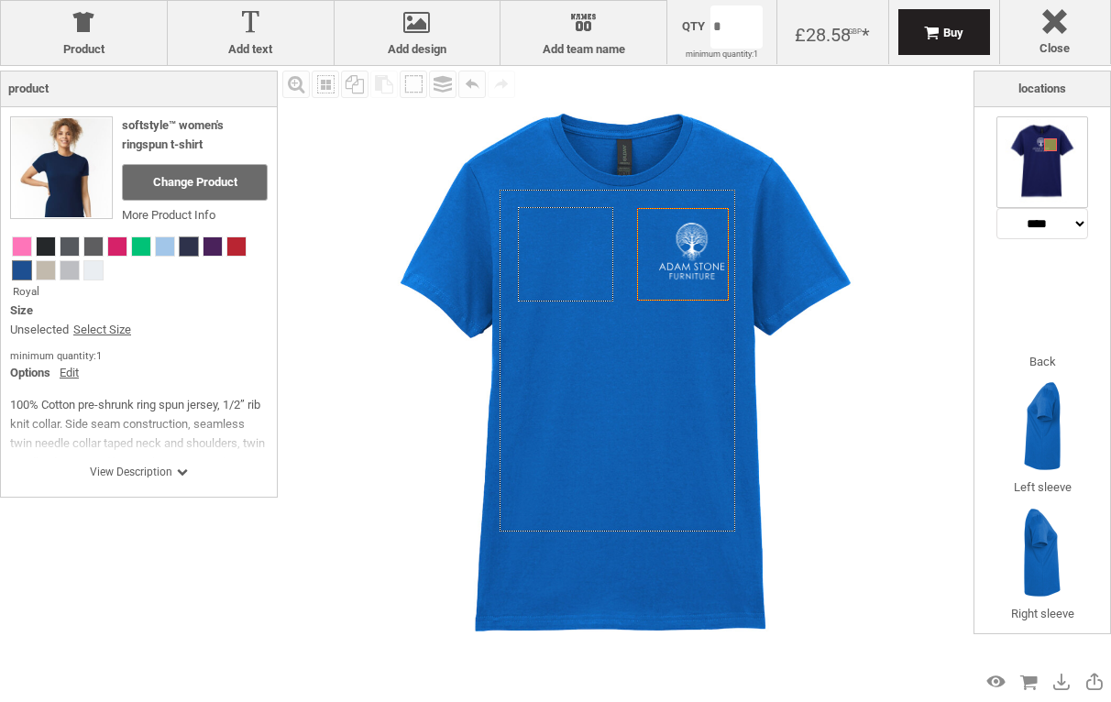
click at [187, 249] on span at bounding box center [189, 246] width 18 height 18
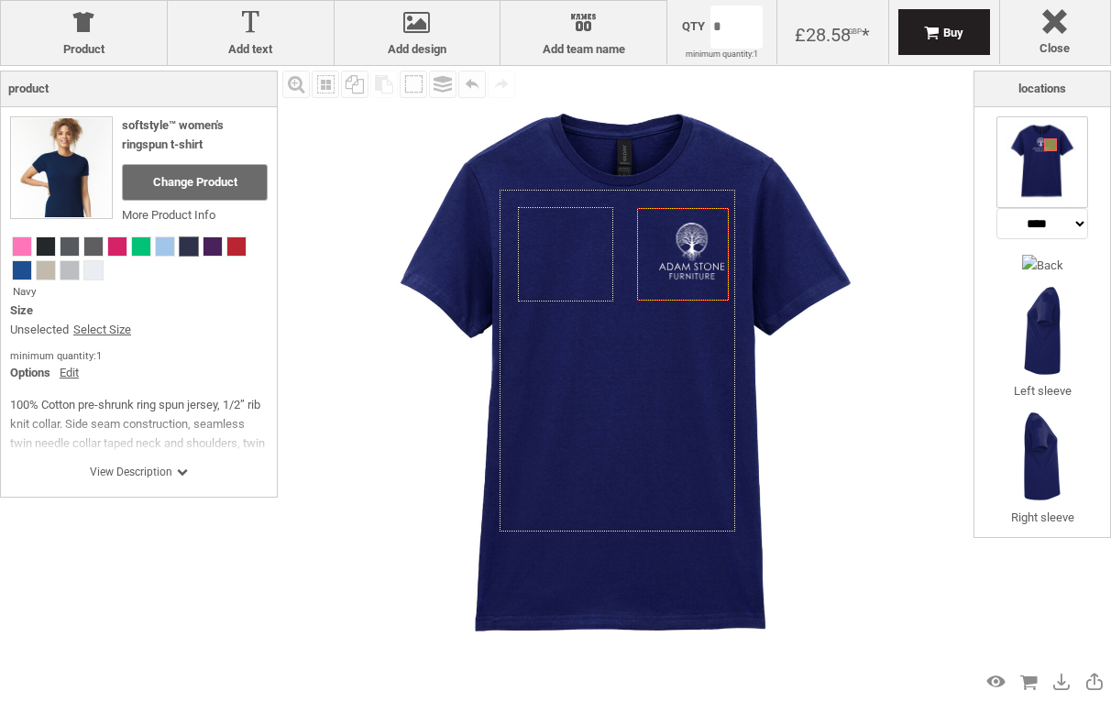
click at [111, 330] on link "Select Size" at bounding box center [102, 330] width 58 height 19
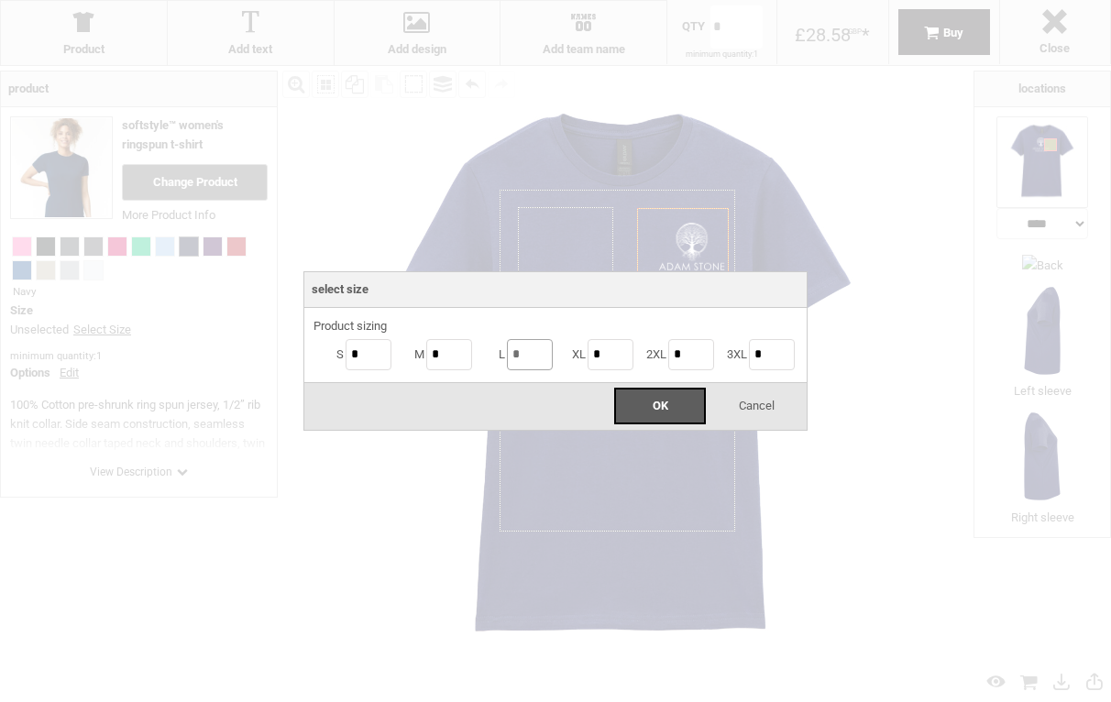
click at [532, 359] on input "*" at bounding box center [530, 354] width 46 height 31
drag, startPoint x: 538, startPoint y: 359, endPoint x: 511, endPoint y: 359, distance: 27.5
click at [511, 359] on input "*" at bounding box center [530, 354] width 46 height 31
type input "*"
click at [676, 406] on div "OK" at bounding box center [660, 406] width 92 height 37
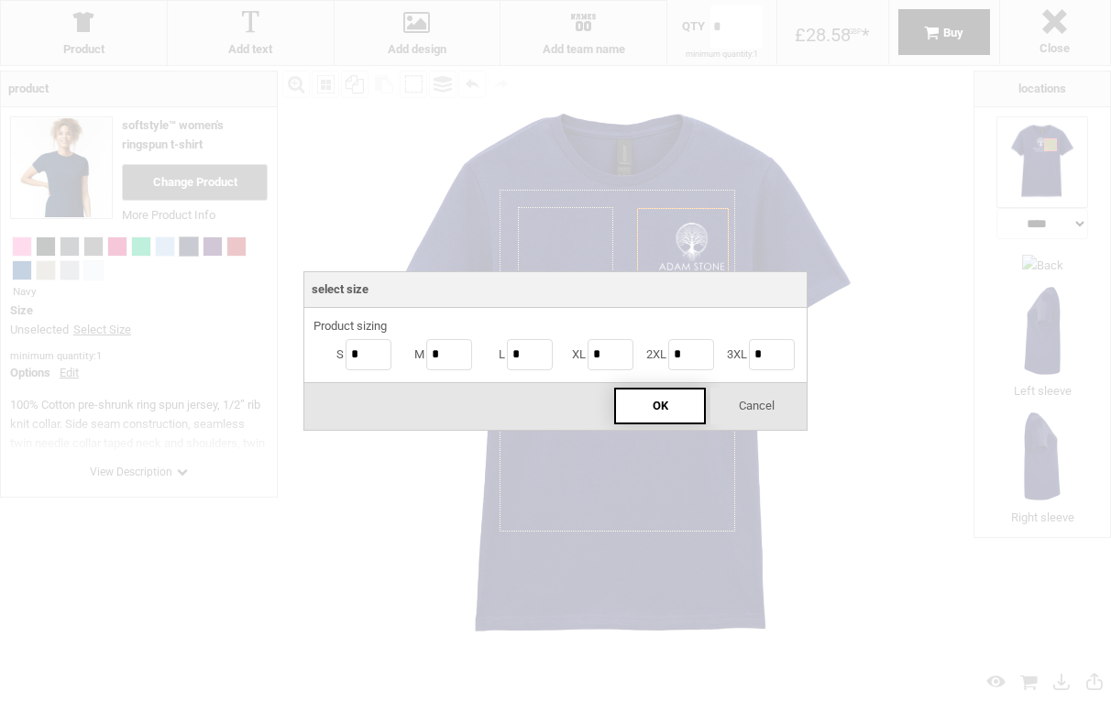
type input "*"
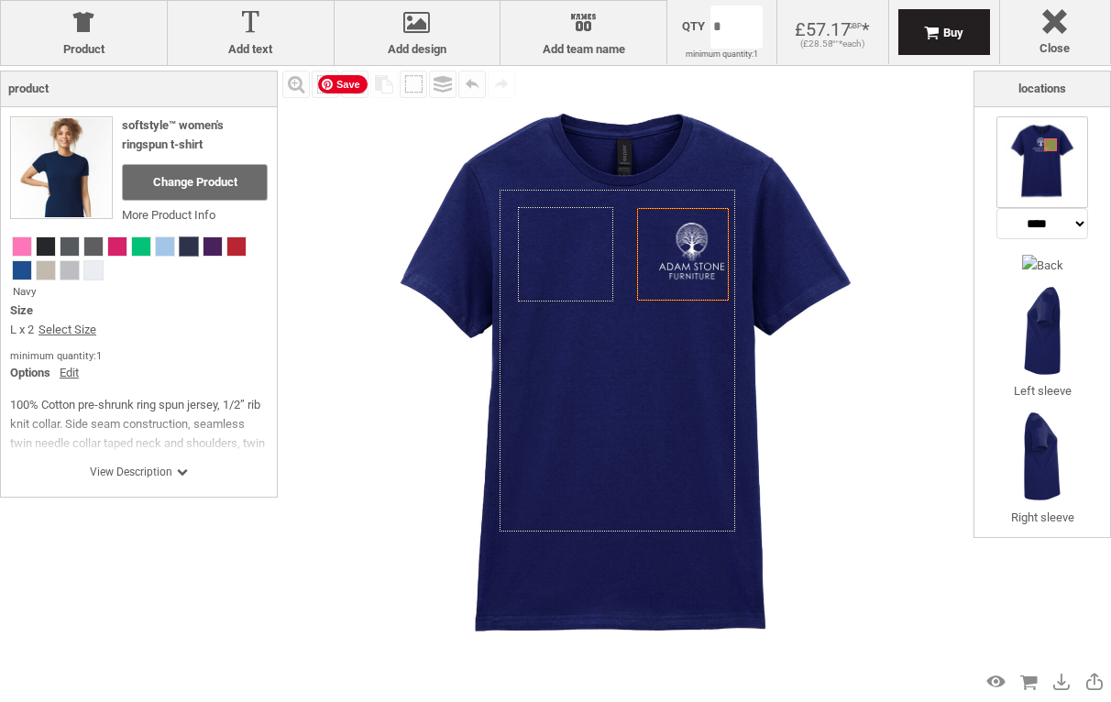
click at [920, 359] on img at bounding box center [626, 383] width 634 height 634
click at [1039, 273] on img at bounding box center [1030, 264] width 18 height 18
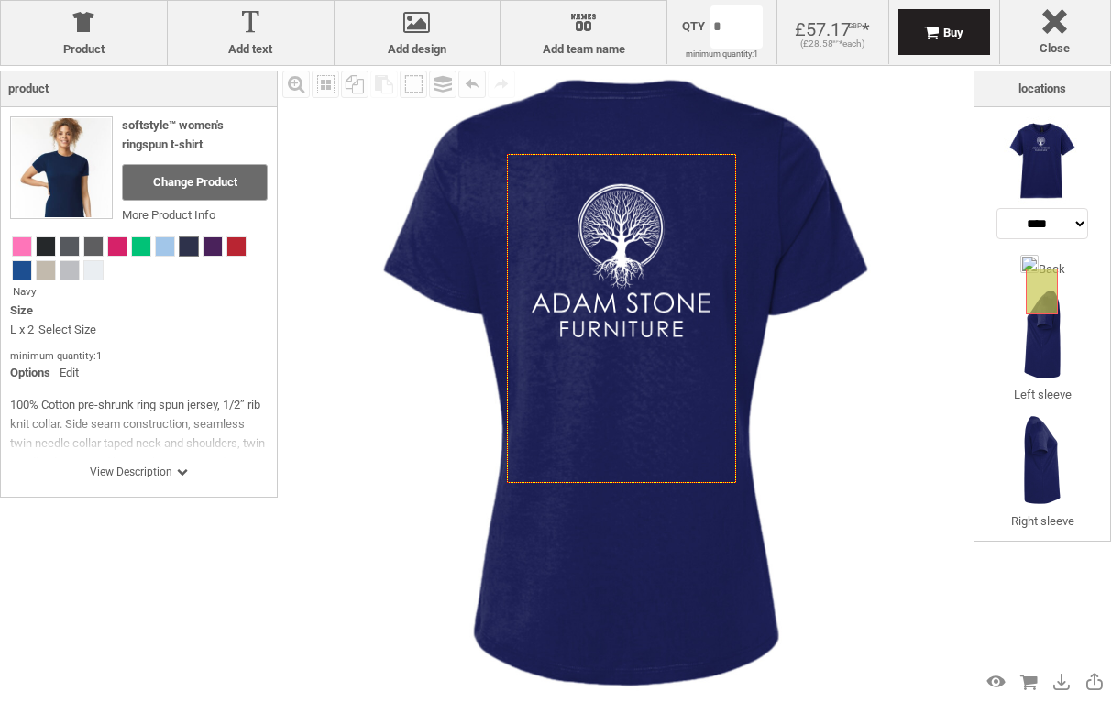
click at [947, 319] on div "Fill Background Zoom in Zoom out Select All Copy All Selected Paste Off On Grou…" at bounding box center [626, 383] width 696 height 634
click at [612, 246] on div at bounding box center [621, 261] width 178 height 154
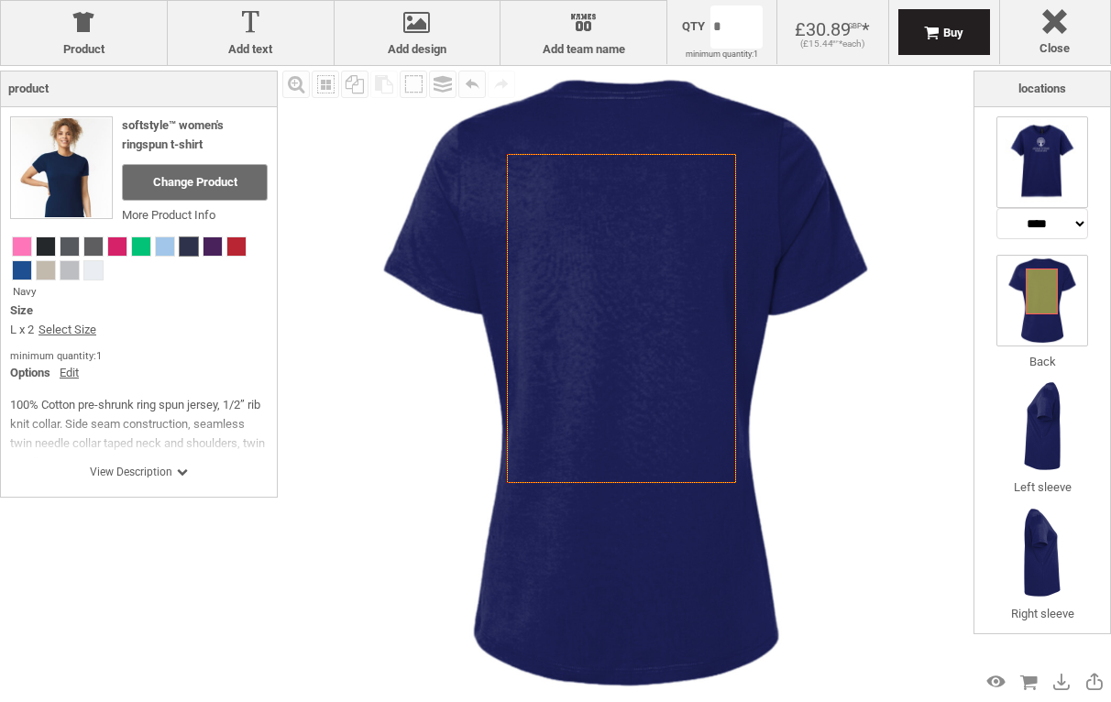
click at [1042, 159] on img at bounding box center [1043, 162] width 92 height 92
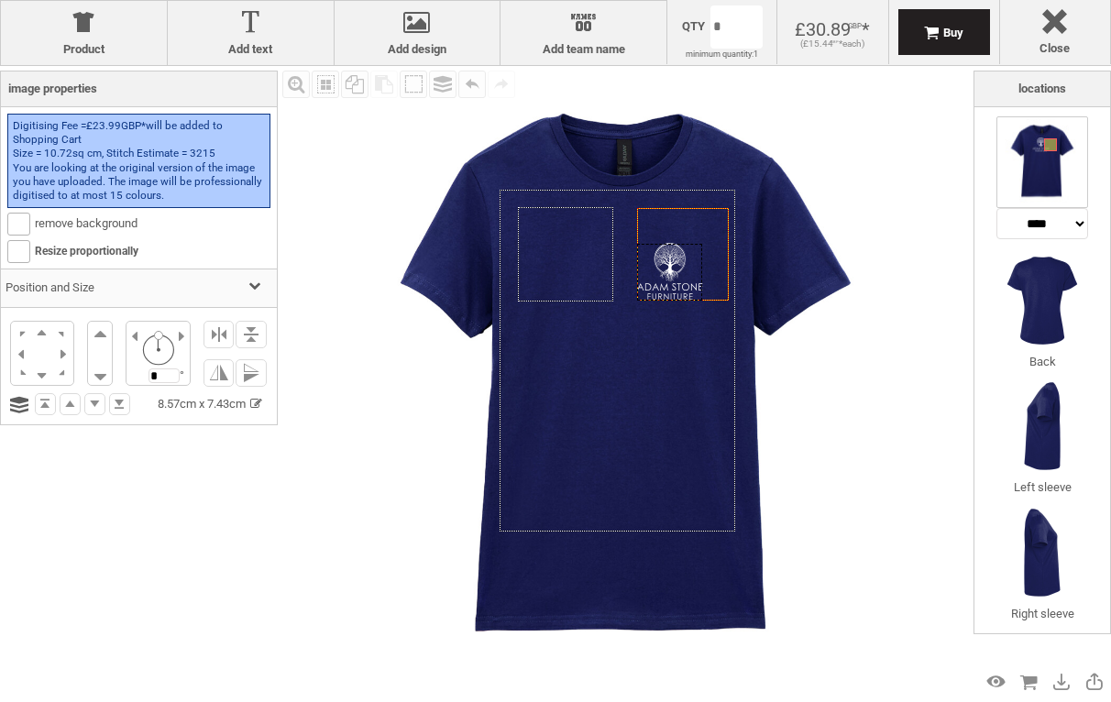
drag, startPoint x: 695, startPoint y: 243, endPoint x: 628, endPoint y: 368, distance: 141.5
click at [628, 369] on div "Created with Raphaël 2.1.2 Created with Raphaël 2.1.2 Created with Raphaël 2.1.…" at bounding box center [626, 383] width 634 height 634
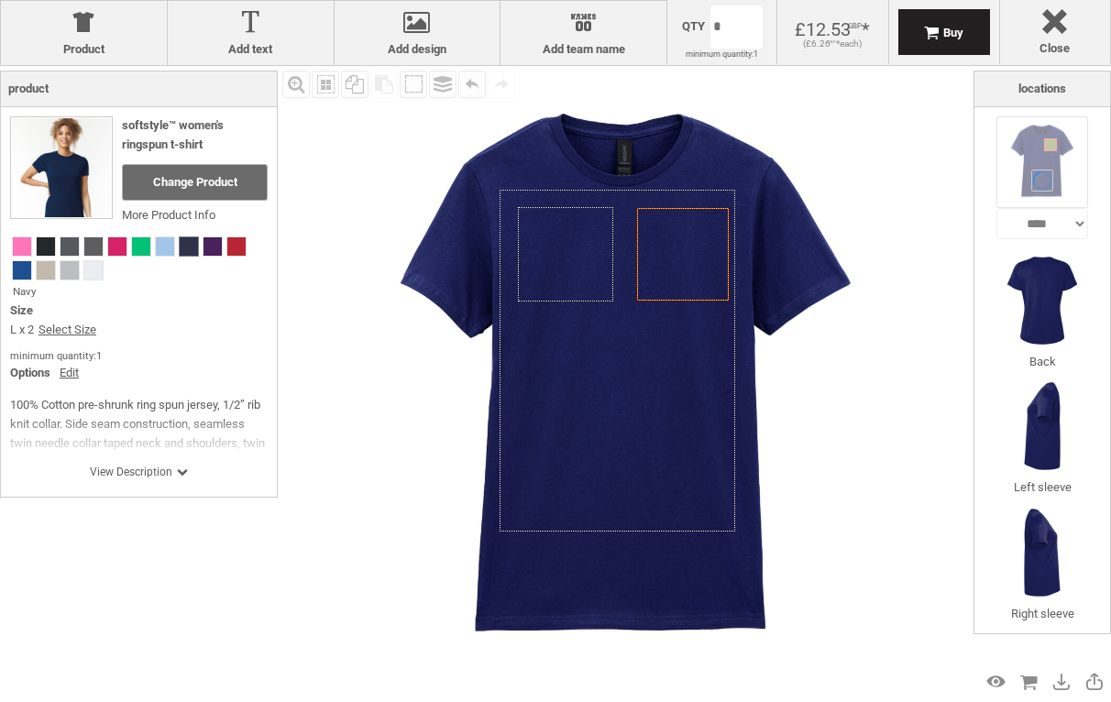
select select "*******"
click at [620, 340] on icon "Created with Raphaël 2.1.2" at bounding box center [618, 361] width 236 height 342
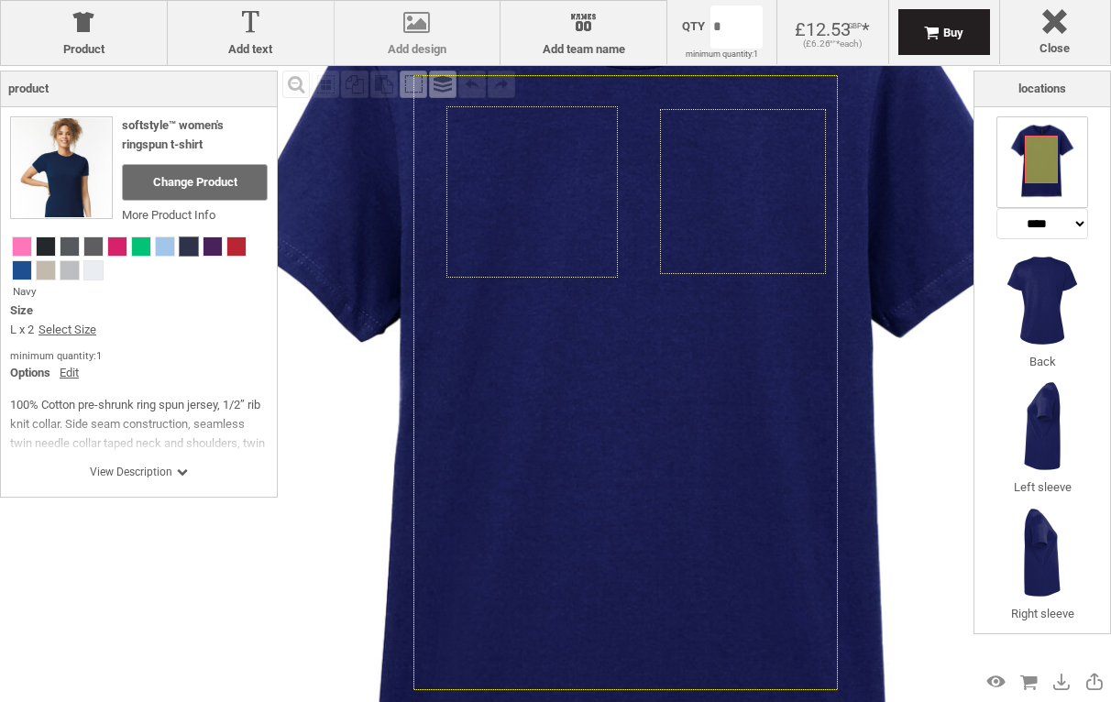
click at [431, 32] on div at bounding box center [418, 26] width 148 height 32
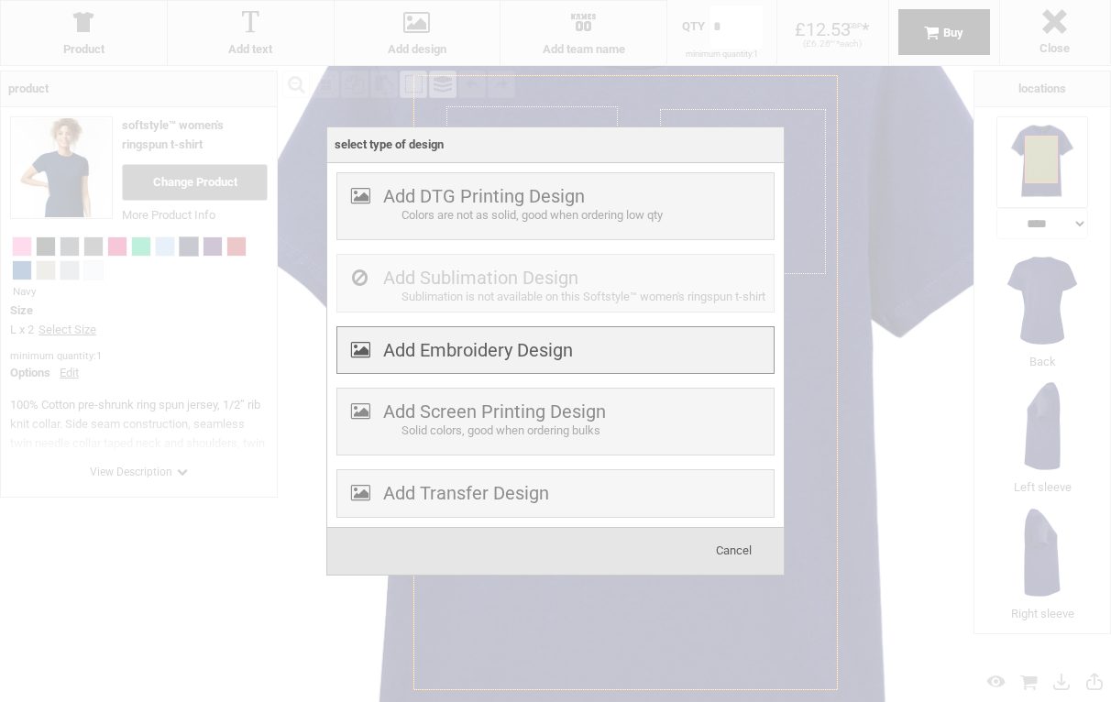
click at [444, 361] on label "Add Embroidery Design" at bounding box center [478, 350] width 190 height 22
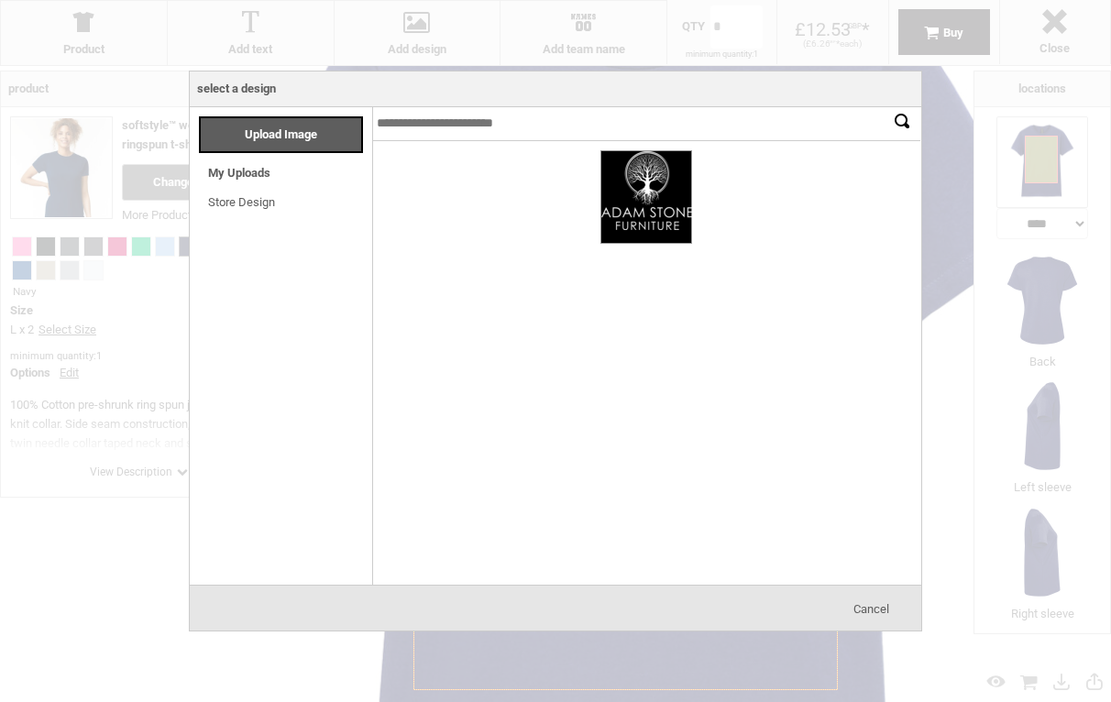
click at [250, 172] on link "My Uploads" at bounding box center [239, 173] width 62 height 14
click at [647, 194] on div at bounding box center [646, 197] width 90 height 92
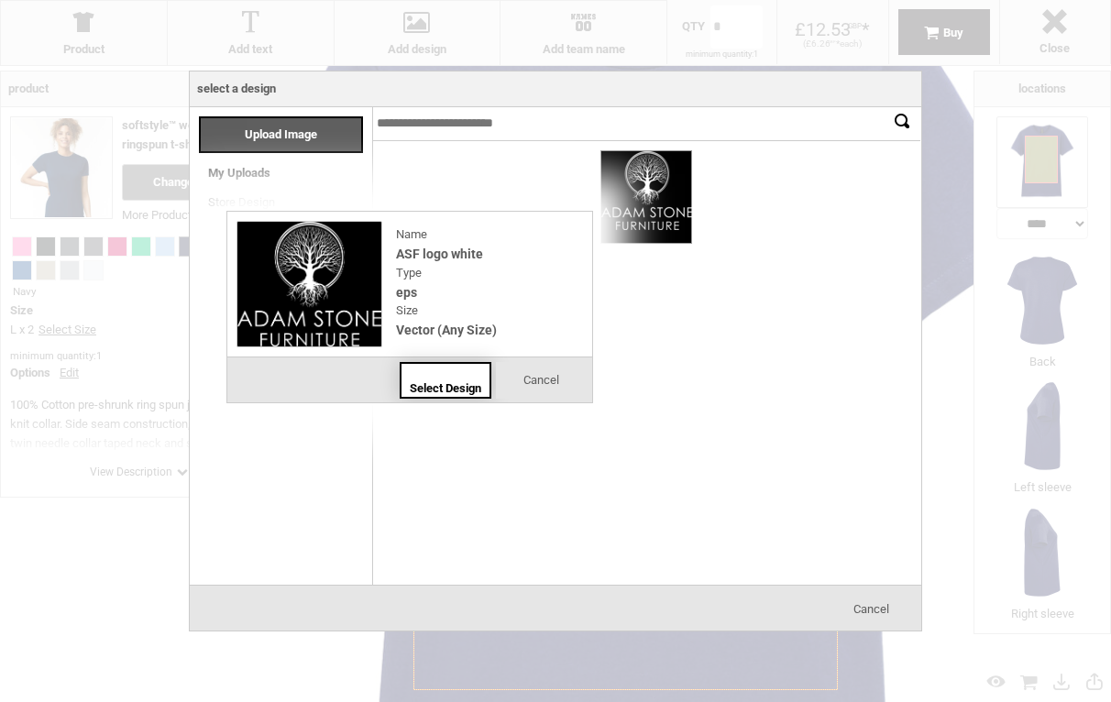
click at [454, 374] on div "Select Design" at bounding box center [446, 380] width 92 height 37
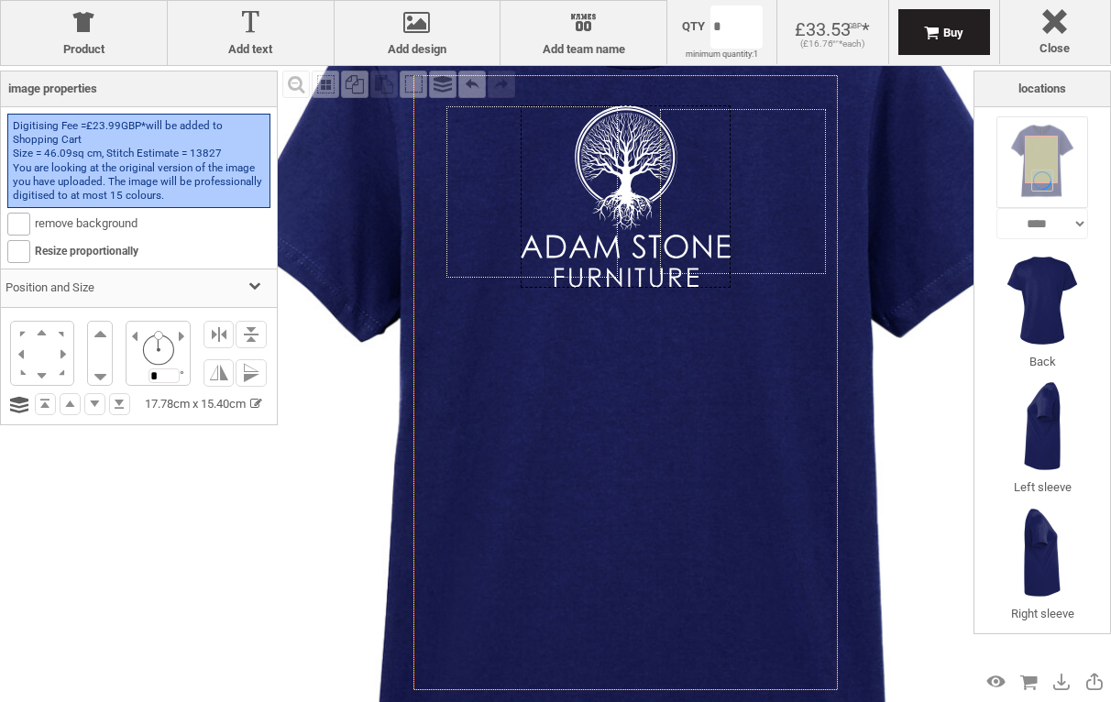
drag, startPoint x: 636, startPoint y: 125, endPoint x: 635, endPoint y: 154, distance: 29.4
click at [636, 155] on div at bounding box center [626, 196] width 210 height 182
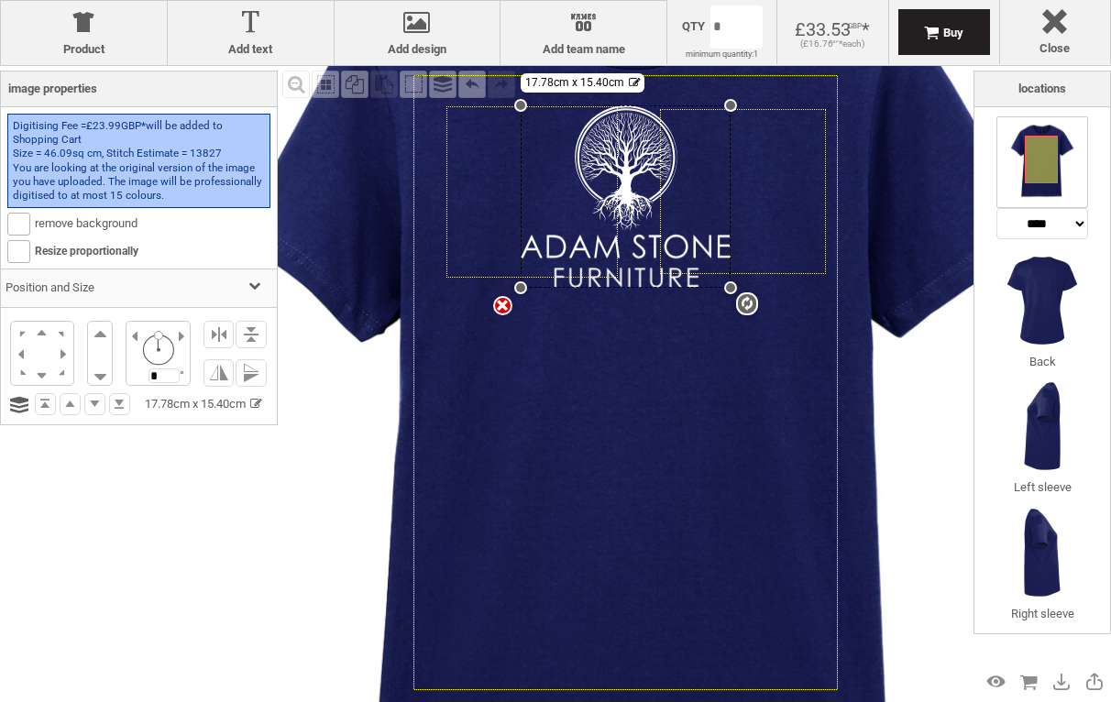
click at [337, 455] on img at bounding box center [641, 423] width 1140 height 1140
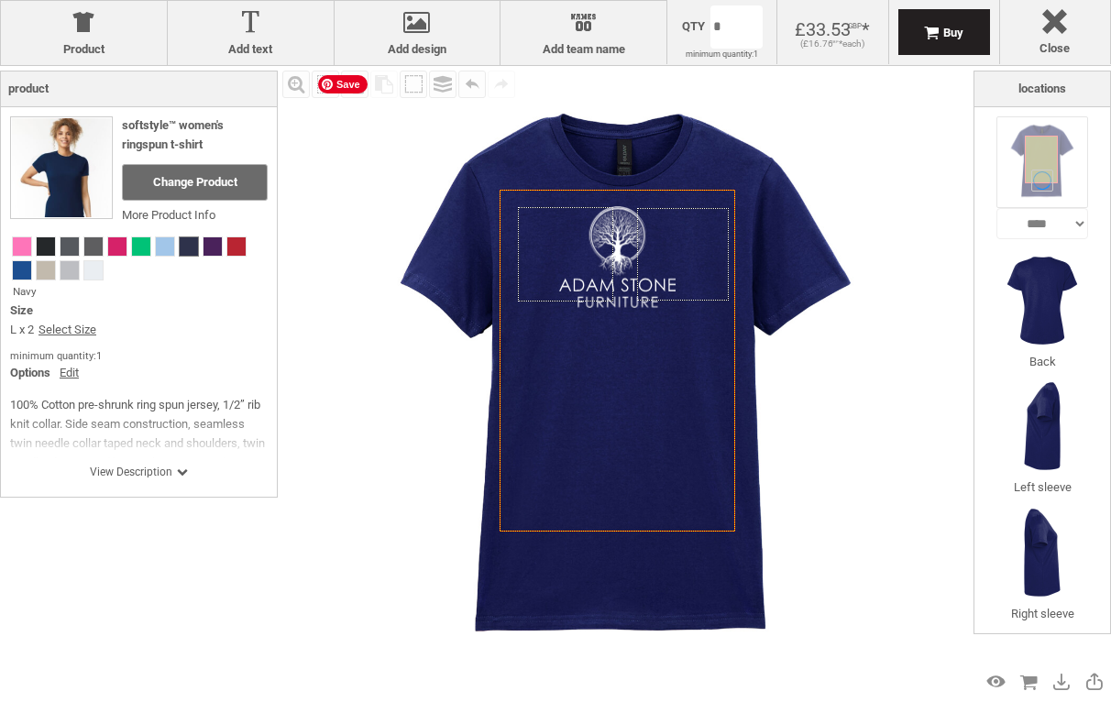
click at [894, 347] on img at bounding box center [626, 383] width 634 height 634
click at [104, 35] on div at bounding box center [84, 26] width 148 height 32
click at [110, 85] on h3 "Product" at bounding box center [138, 88] width 261 height 29
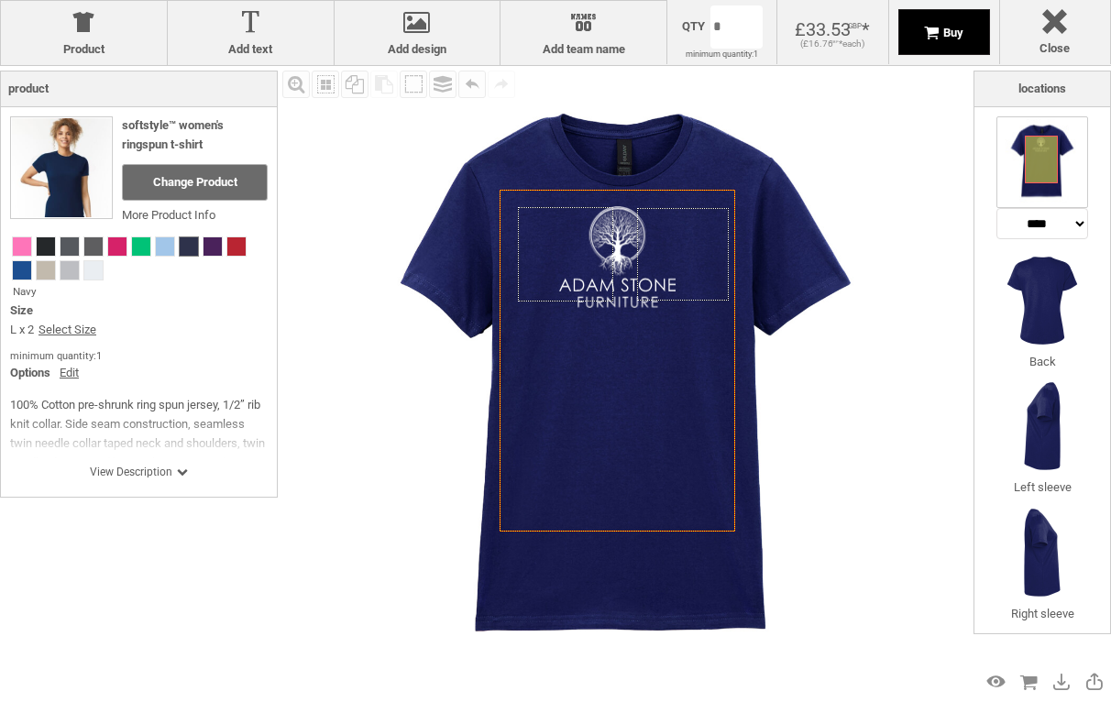
click at [955, 28] on span "Buy" at bounding box center [953, 33] width 20 height 14
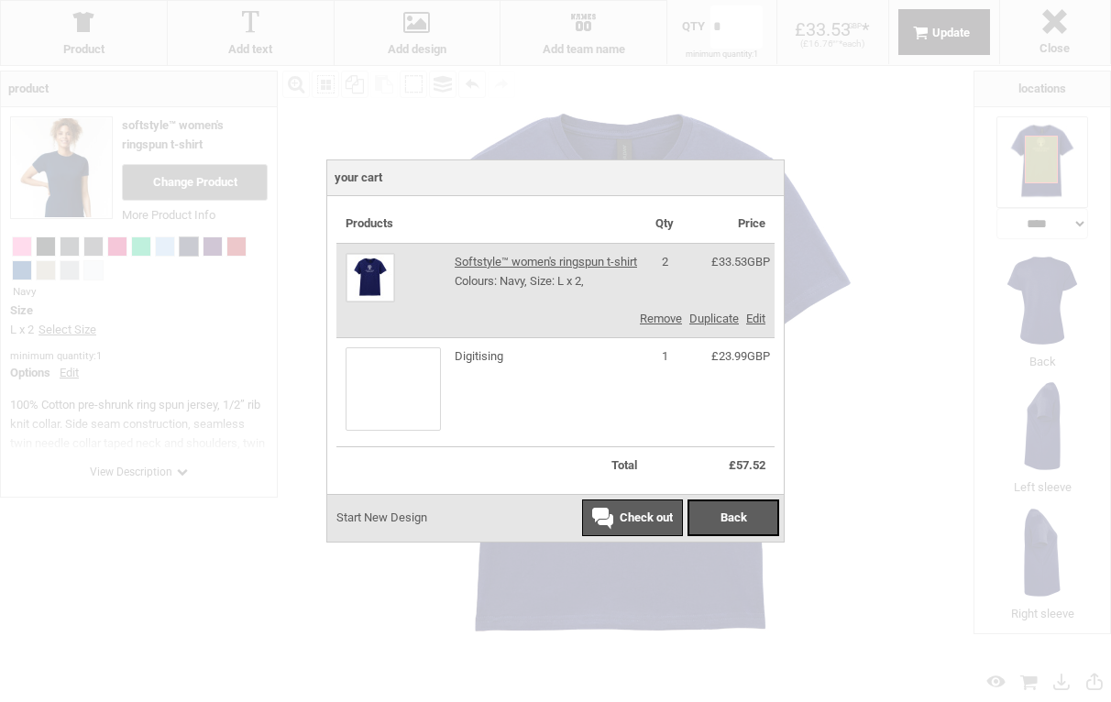
click at [869, 443] on div at bounding box center [555, 351] width 1111 height 702
click at [470, 530] on div "Start New Design Check out Back" at bounding box center [555, 518] width 457 height 48
click at [385, 516] on div "Start New Design" at bounding box center [381, 518] width 109 height 37
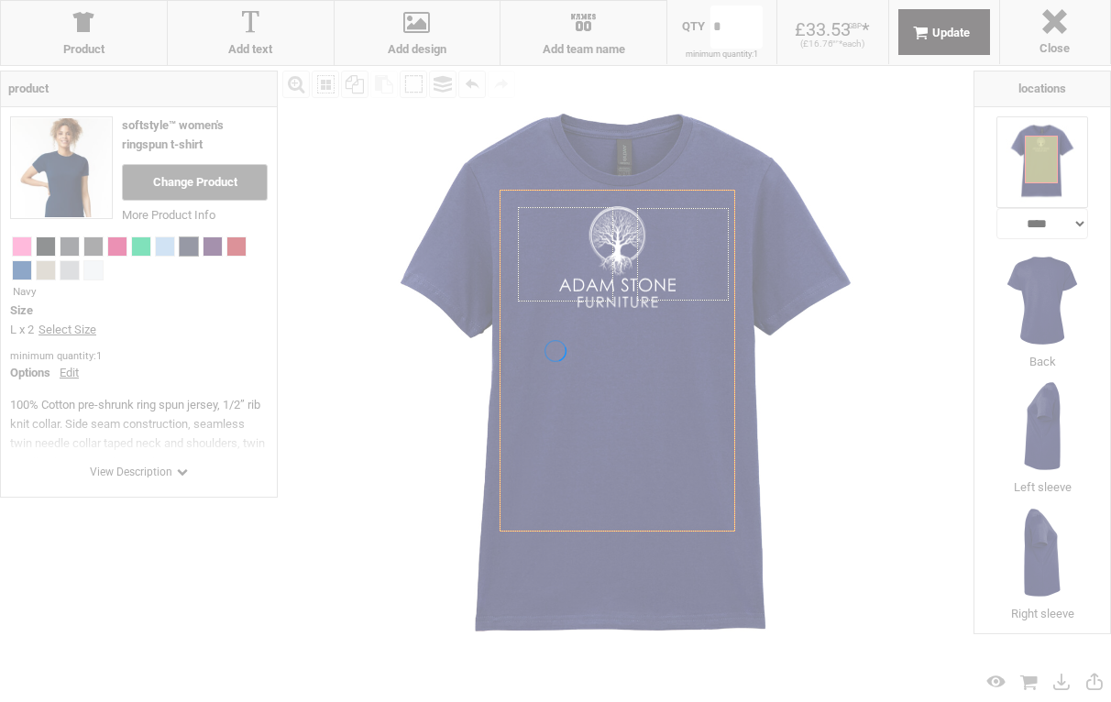
type input "*"
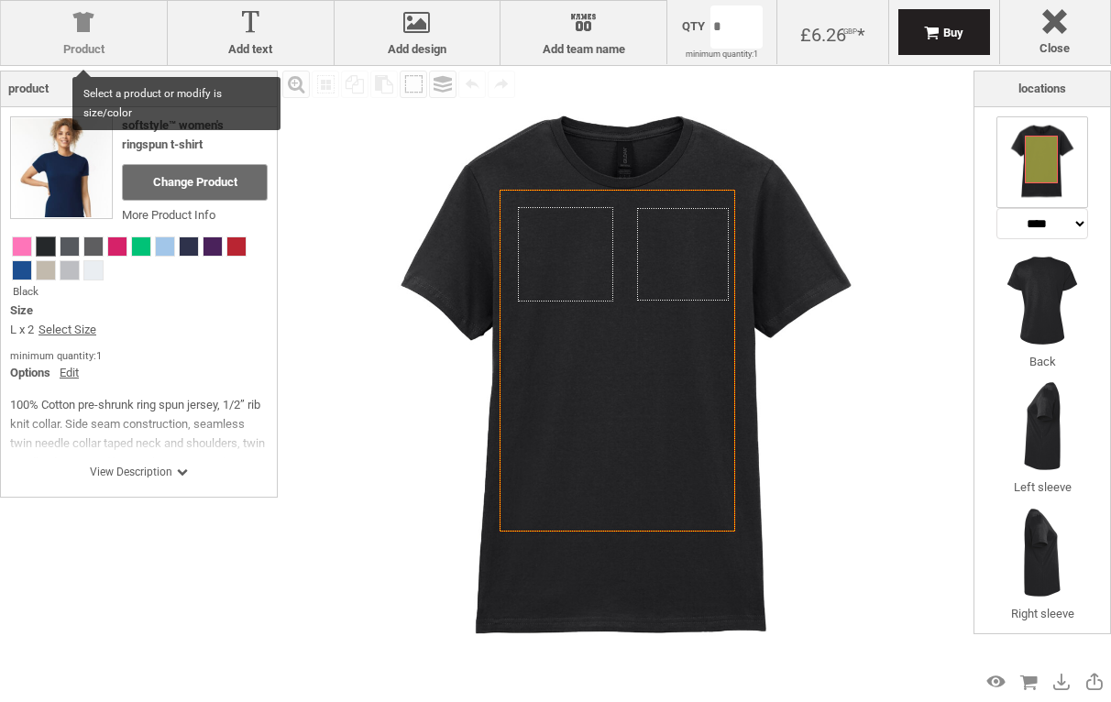
click at [104, 30] on div at bounding box center [84, 26] width 148 height 32
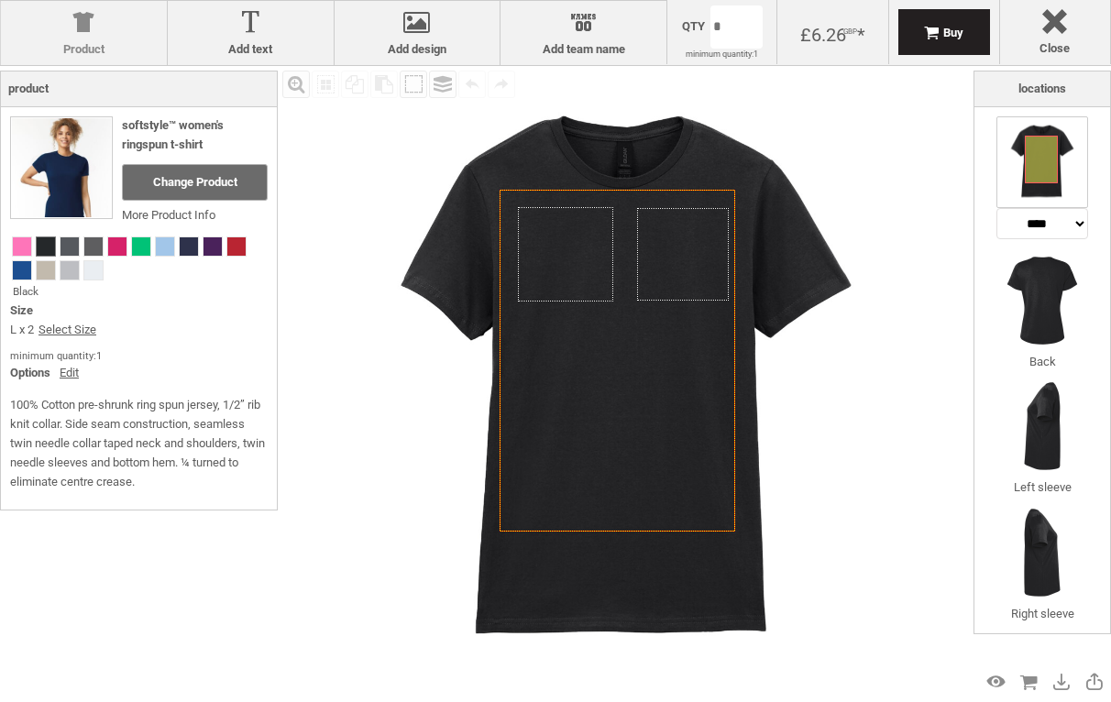
click at [101, 39] on div at bounding box center [84, 26] width 148 height 32
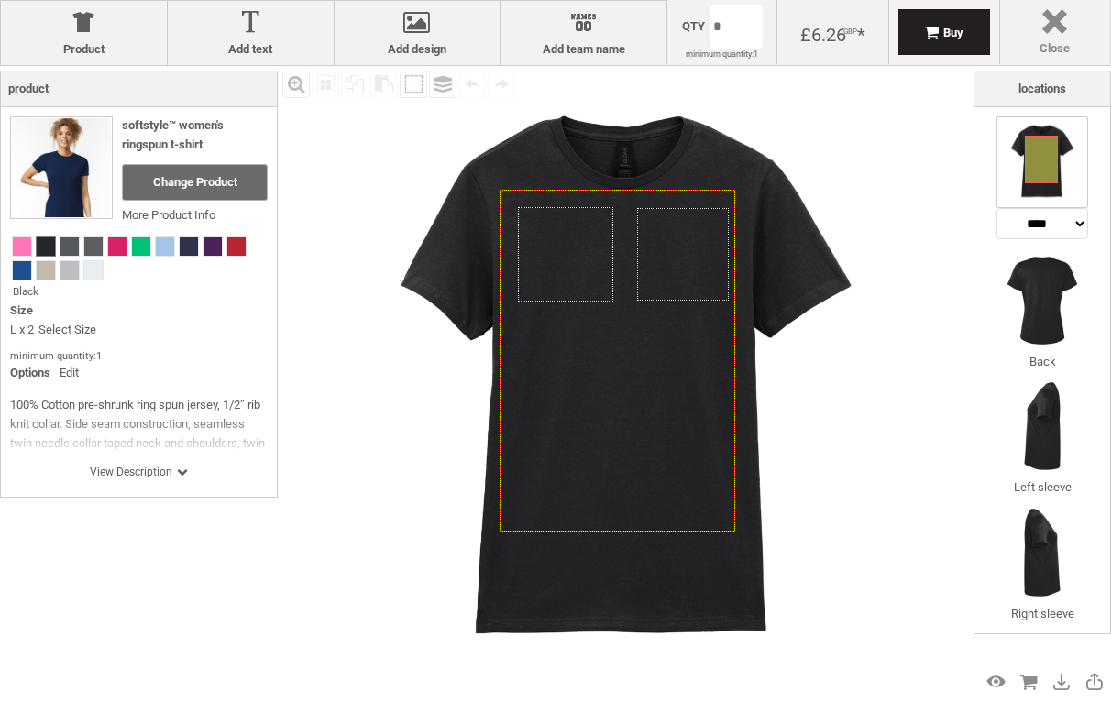
click at [1059, 27] on div at bounding box center [1056, 25] width 92 height 32
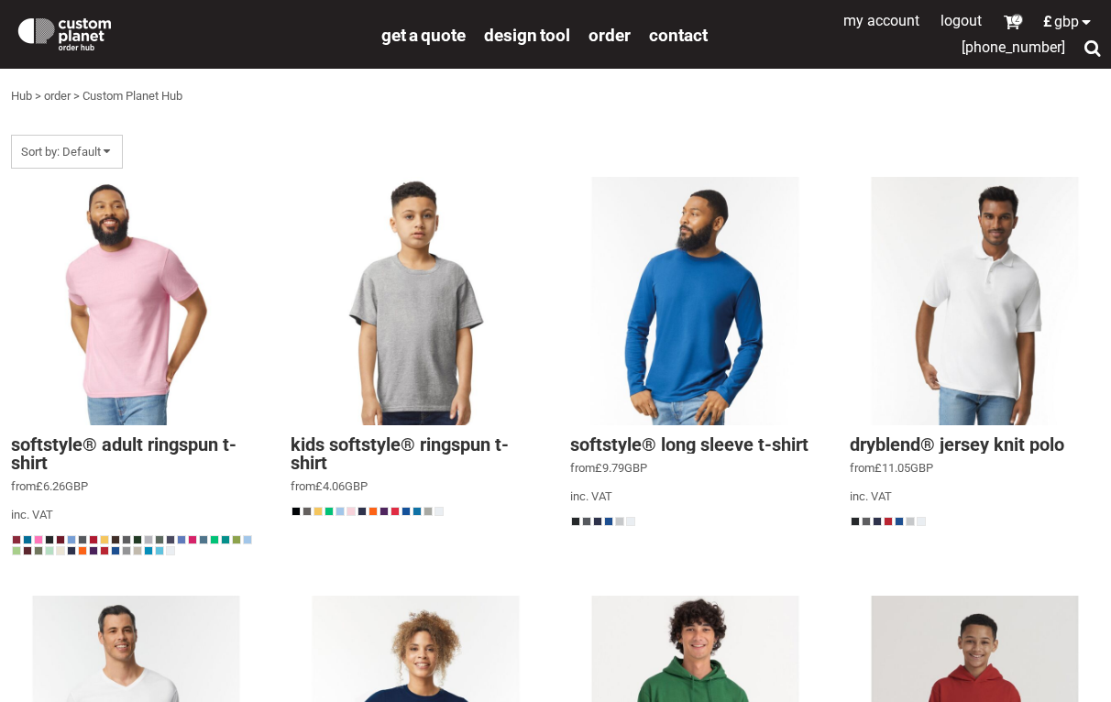
click at [60, 97] on link "order" at bounding box center [57, 96] width 27 height 14
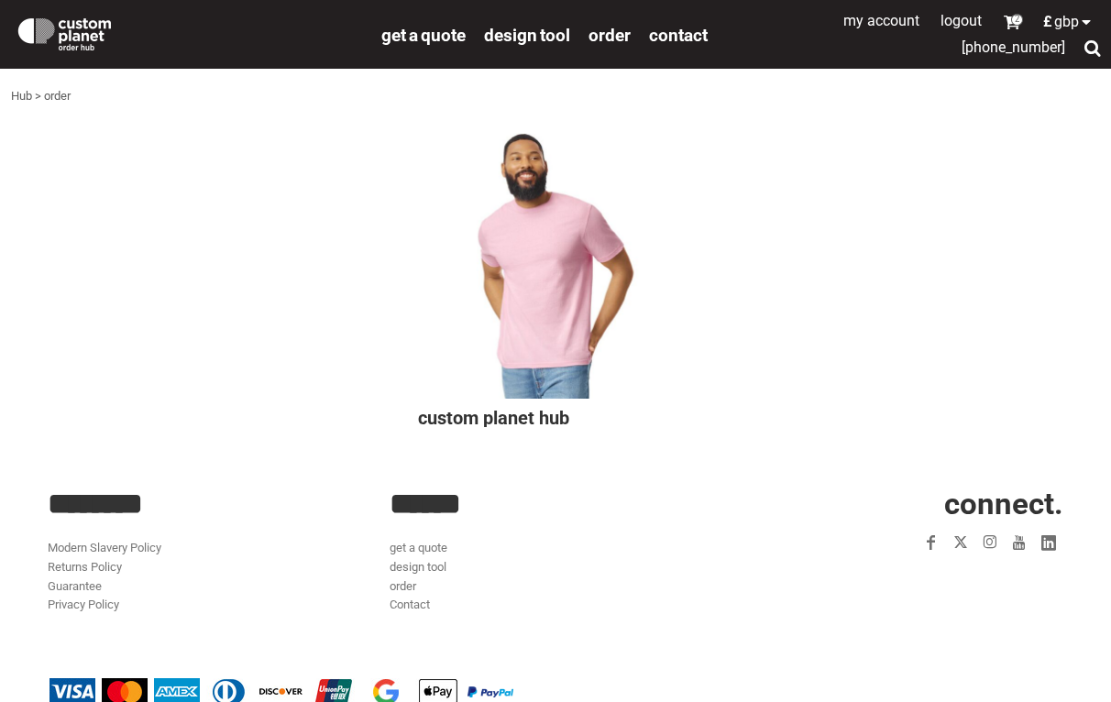
click at [21, 95] on link "Hub" at bounding box center [21, 96] width 21 height 14
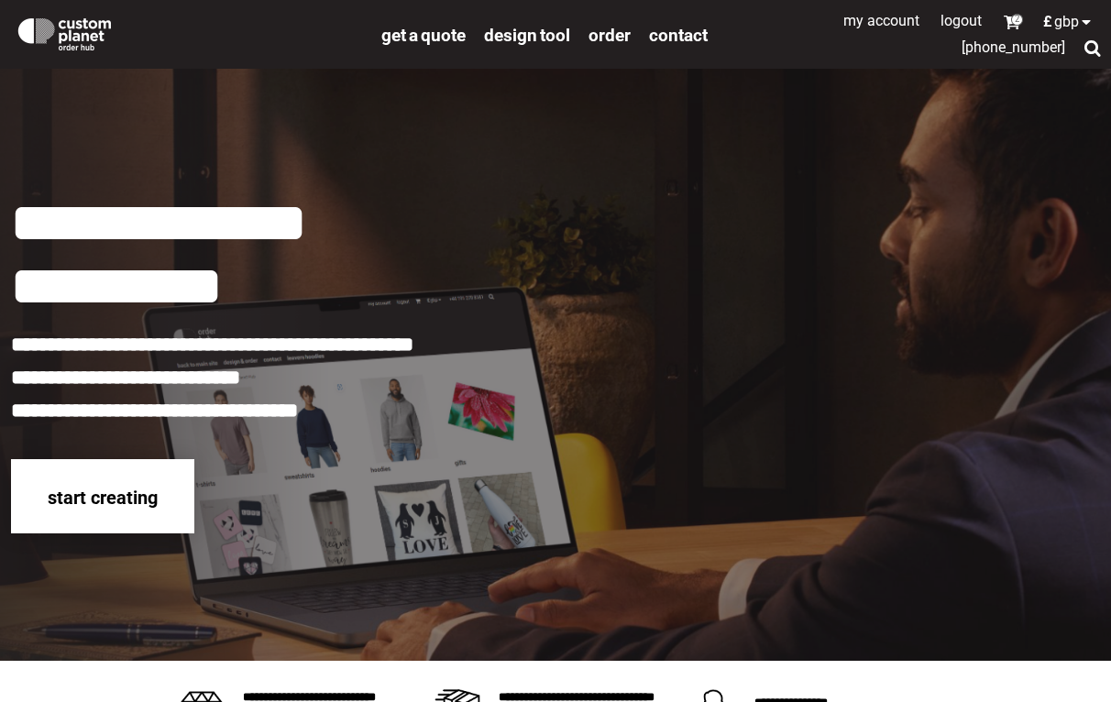
click at [136, 505] on span "start creating" at bounding box center [103, 498] width 110 height 22
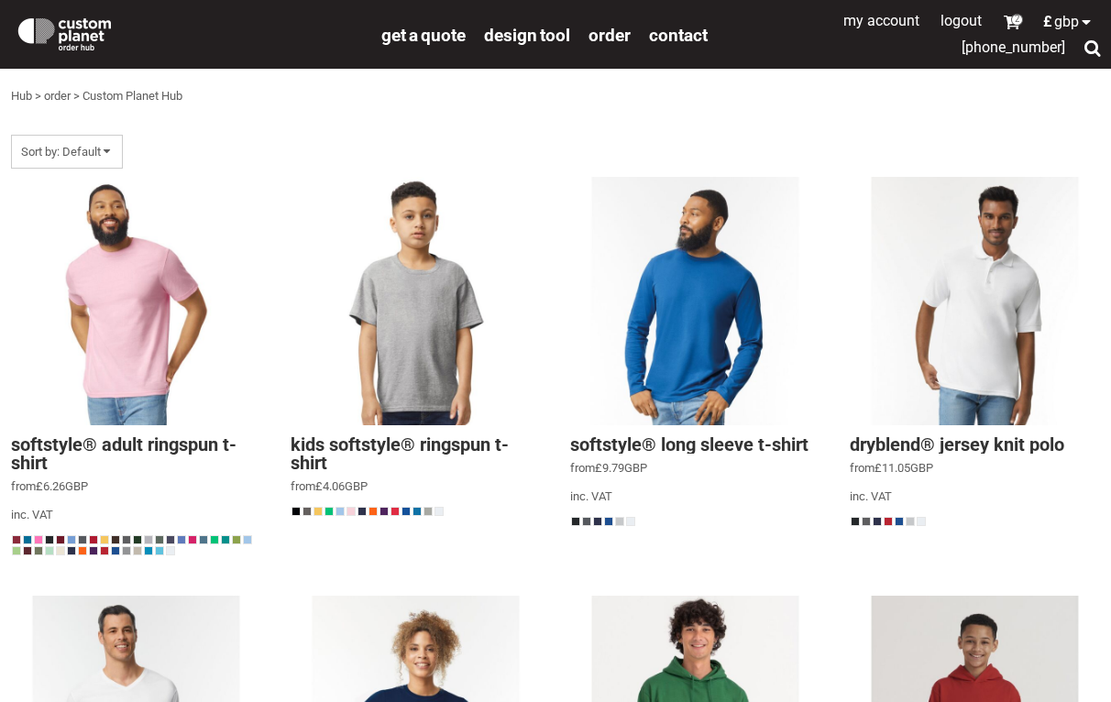
click at [1087, 47] on div at bounding box center [1092, 47] width 17 height 17
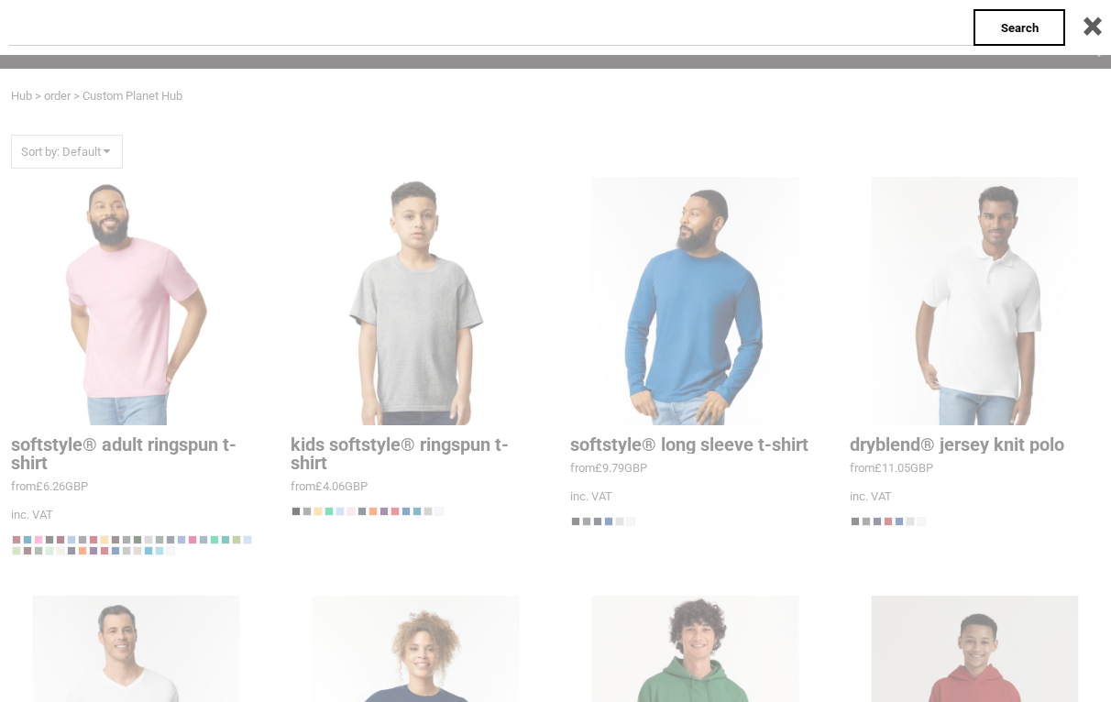
click at [905, 35] on input "text" at bounding box center [491, 27] width 965 height 37
type input "**********"
click input "**" at bounding box center [0, 0] width 0 height 0
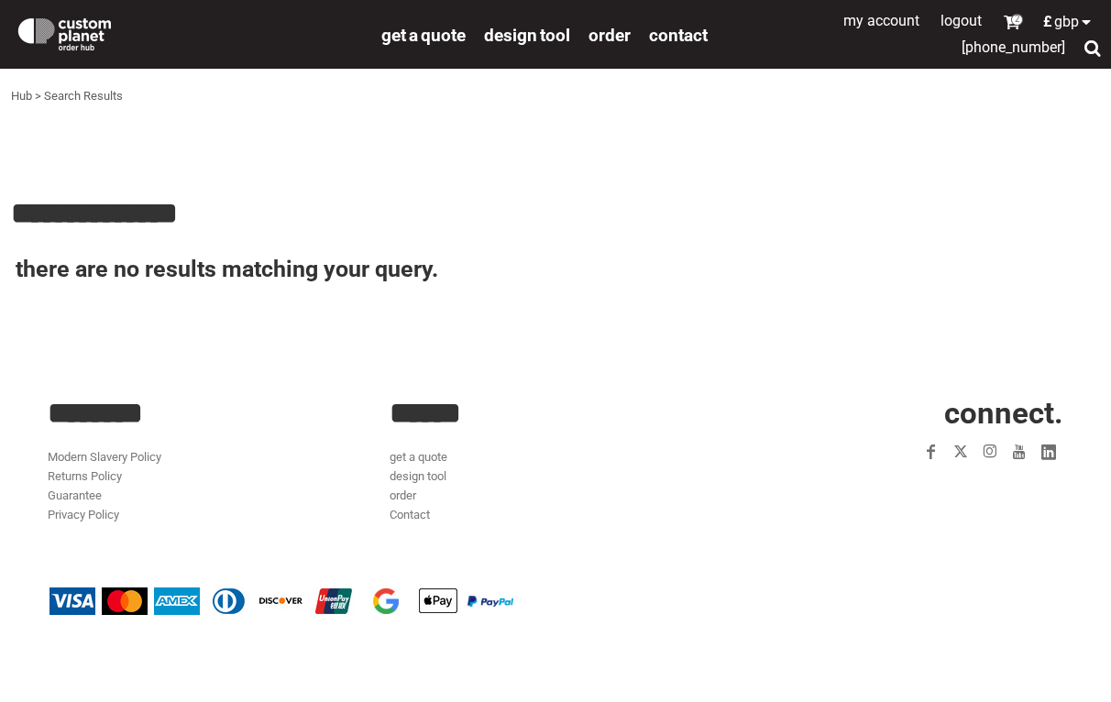
click at [910, 17] on link "My Account" at bounding box center [882, 20] width 76 height 17
